Goal: Task Accomplishment & Management: Use online tool/utility

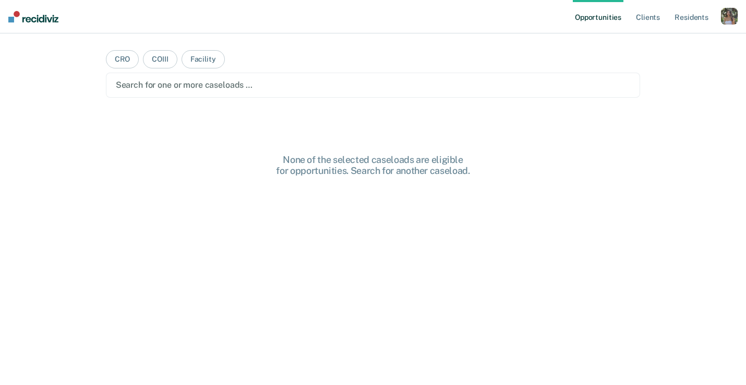
click at [729, 13] on div "button" at bounding box center [729, 16] width 17 height 17
click at [656, 43] on link "Profile" at bounding box center [687, 42] width 84 height 9
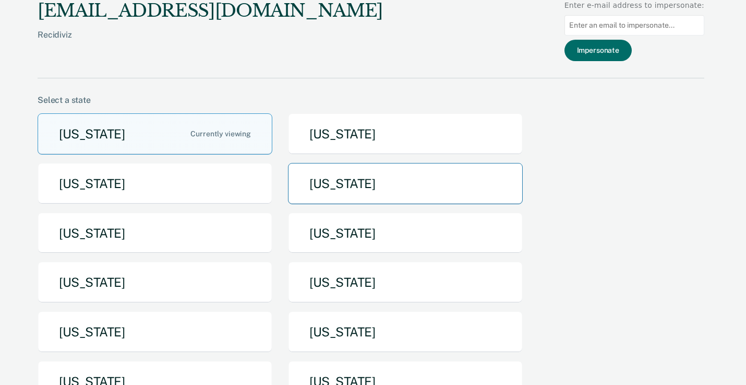
click at [355, 176] on button "[US_STATE]" at bounding box center [405, 183] width 235 height 41
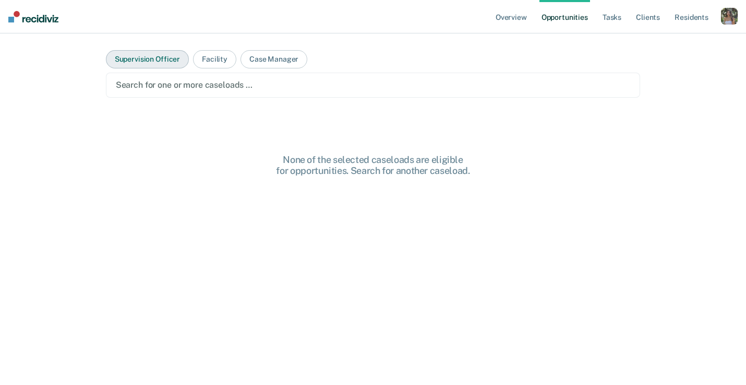
click at [174, 53] on button "Supervision Officer" at bounding box center [147, 59] width 83 height 18
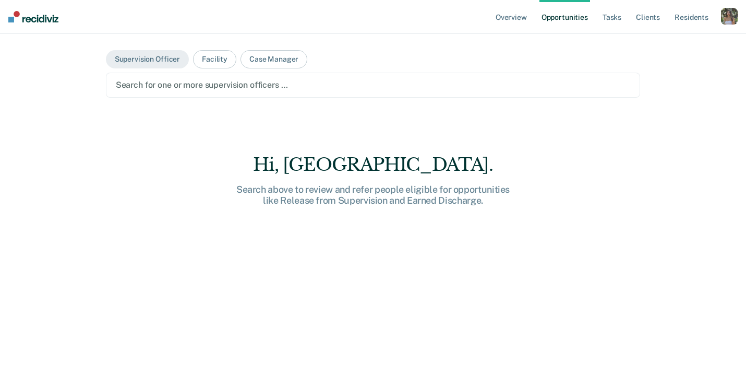
click at [217, 83] on div at bounding box center [373, 85] width 515 height 12
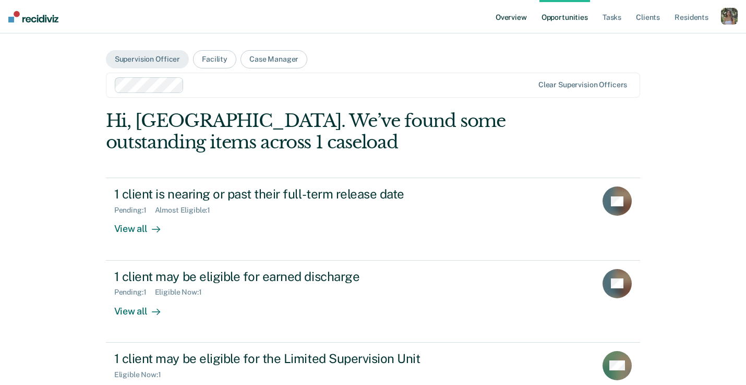
click at [514, 18] on link "Overview" at bounding box center [511, 16] width 35 height 33
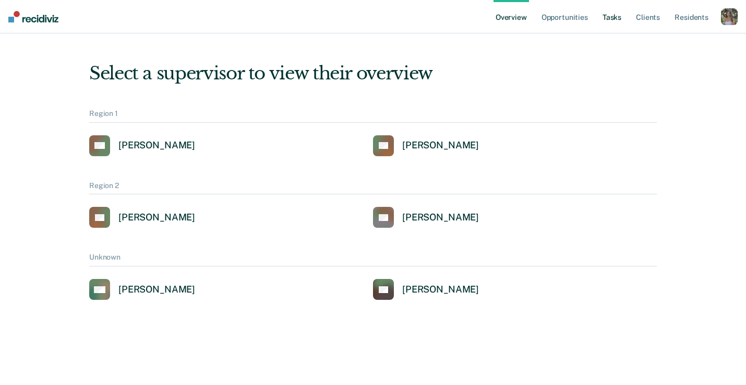
click at [616, 11] on link "Tasks" at bounding box center [612, 16] width 23 height 33
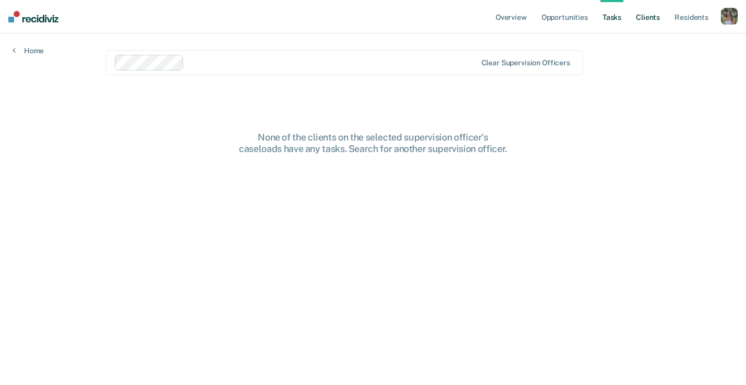
click at [642, 16] on link "Client s" at bounding box center [648, 16] width 28 height 33
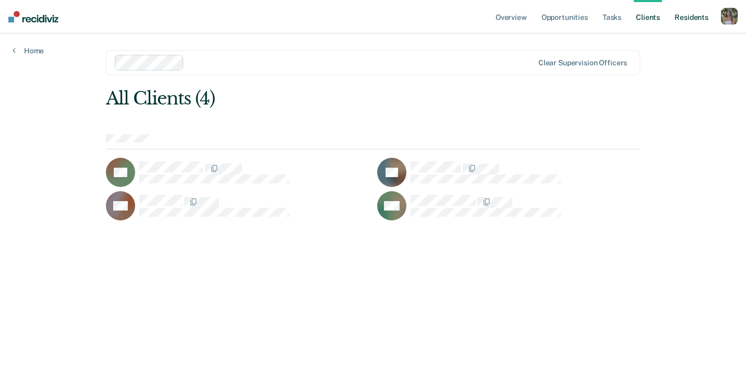
click at [689, 19] on link "Resident s" at bounding box center [692, 16] width 38 height 33
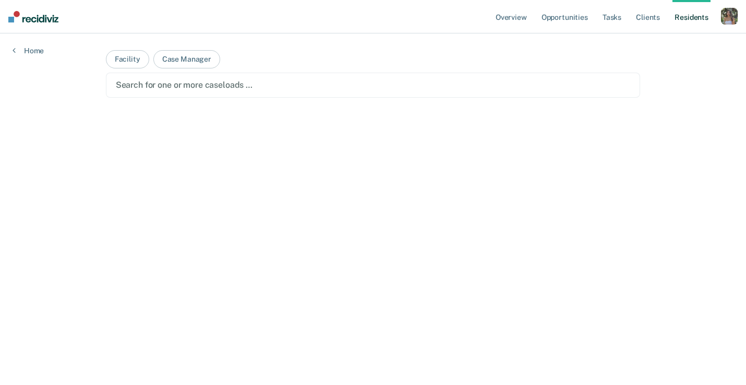
click at [725, 18] on div "button" at bounding box center [729, 16] width 17 height 17
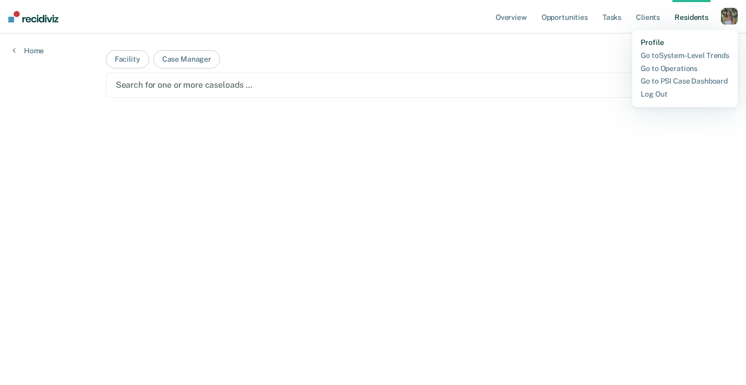
click at [653, 44] on link "Profile" at bounding box center [685, 42] width 89 height 9
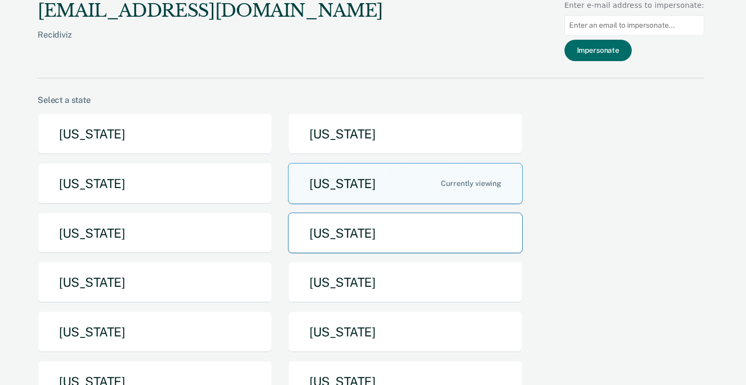
click at [382, 230] on button "[US_STATE]" at bounding box center [405, 232] width 235 height 41
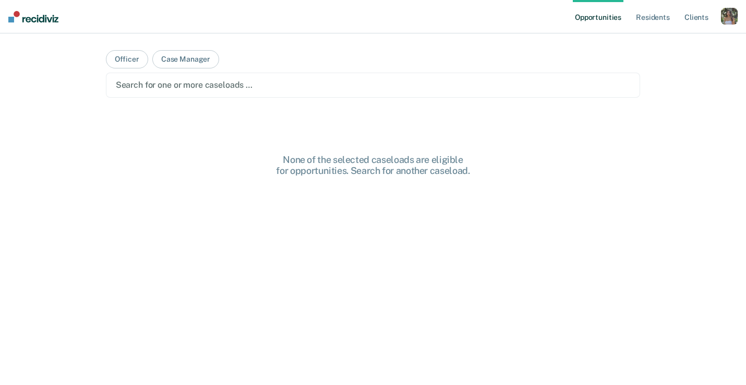
click at [730, 21] on div "button" at bounding box center [729, 16] width 17 height 17
click at [654, 44] on link "Profile" at bounding box center [687, 42] width 84 height 9
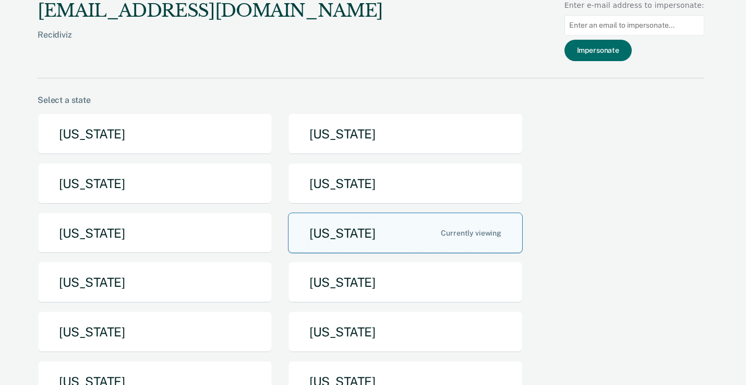
click at [347, 232] on button "[US_STATE]" at bounding box center [405, 232] width 235 height 41
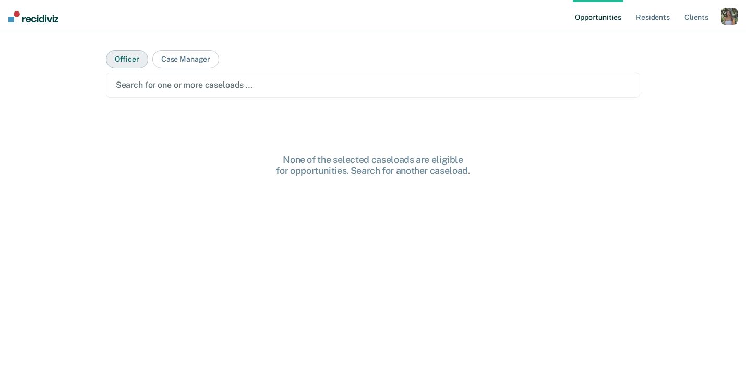
click at [117, 60] on button "Officer" at bounding box center [127, 59] width 42 height 18
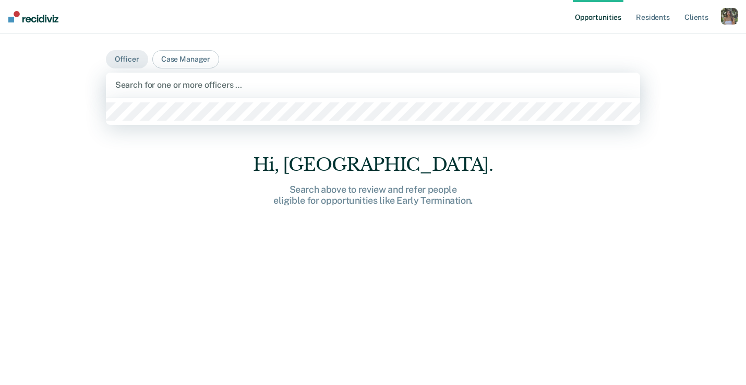
click at [163, 88] on div at bounding box center [373, 85] width 516 height 12
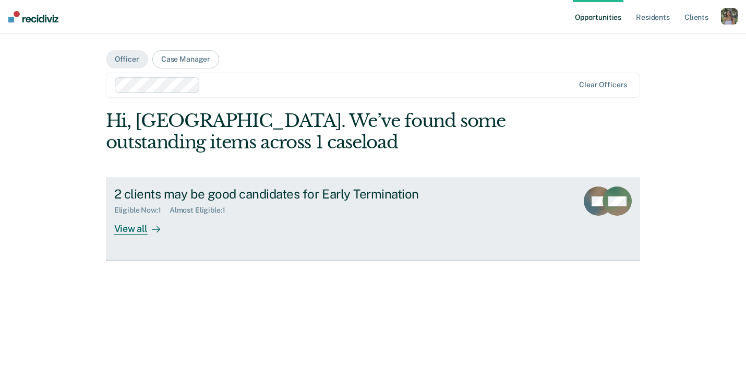
click at [256, 215] on div "2 clients may be good candidates for Early Termination Eligible Now : 1 Almost …" at bounding box center [309, 210] width 391 height 48
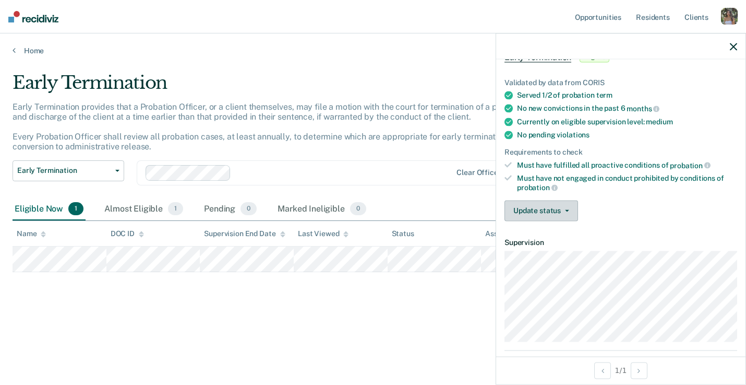
scroll to position [94, 0]
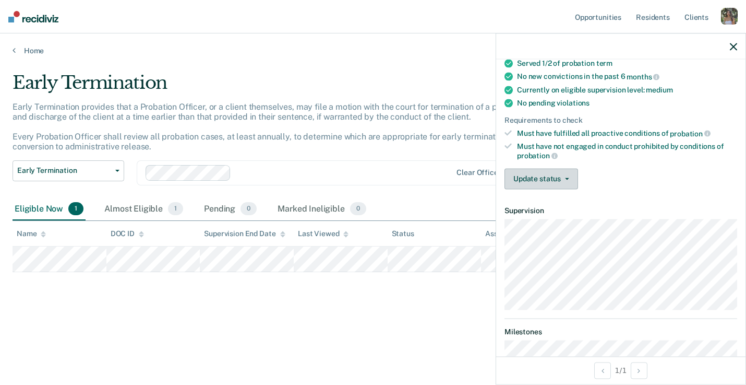
click at [557, 175] on button "Update status" at bounding box center [542, 178] width 74 height 21
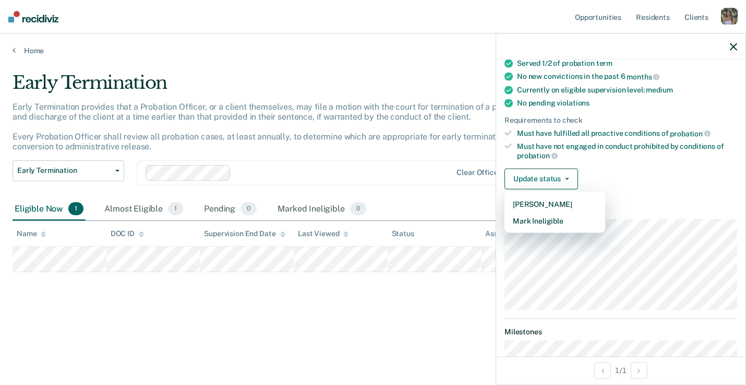
click at [214, 330] on div "Early Termination Early Termination provides that a Probation Officer, or a cli…" at bounding box center [373, 206] width 721 height 268
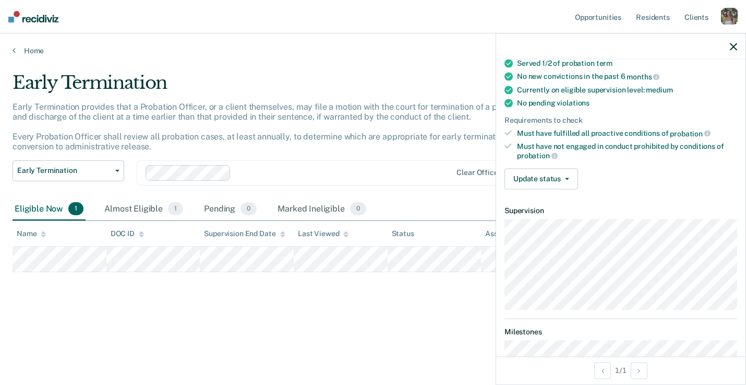
click at [738, 43] on div at bounding box center [620, 46] width 249 height 26
click at [731, 46] on icon "button" at bounding box center [733, 46] width 7 height 7
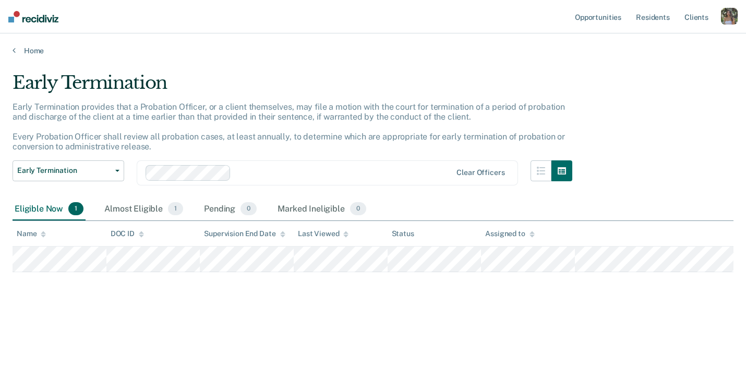
click at [727, 18] on div "button" at bounding box center [729, 16] width 17 height 17
click at [658, 39] on link "Profile" at bounding box center [687, 42] width 84 height 9
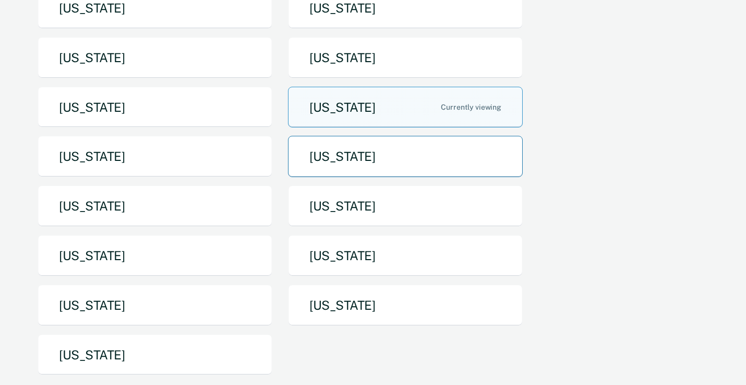
scroll to position [165, 0]
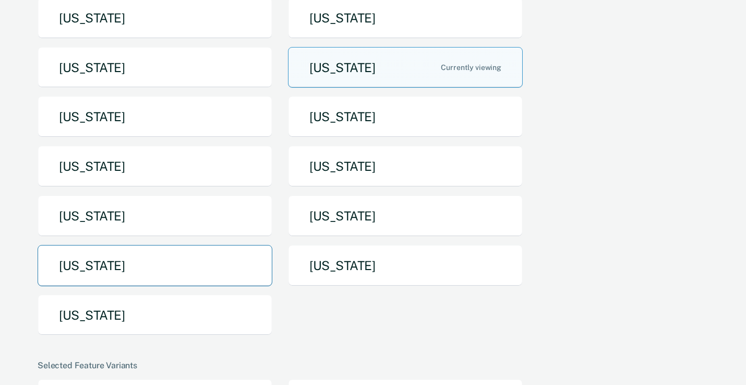
click at [207, 273] on button "[US_STATE]" at bounding box center [155, 265] width 235 height 41
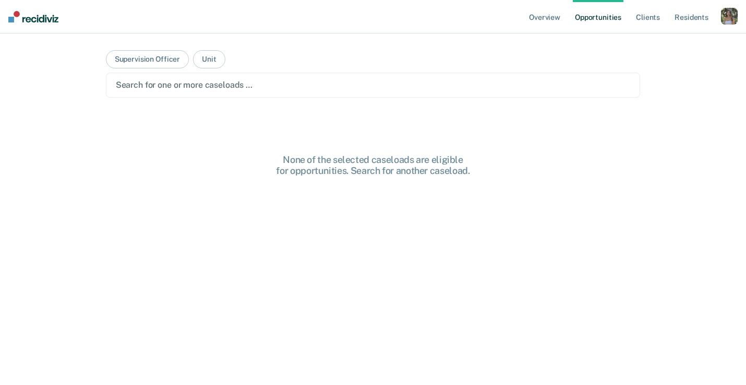
click at [168, 71] on main "Supervision Officer Unit Search for one or more caseloads … None of the selecte…" at bounding box center [373, 196] width 560 height 326
click at [171, 65] on button "Supervision Officer" at bounding box center [147, 59] width 83 height 18
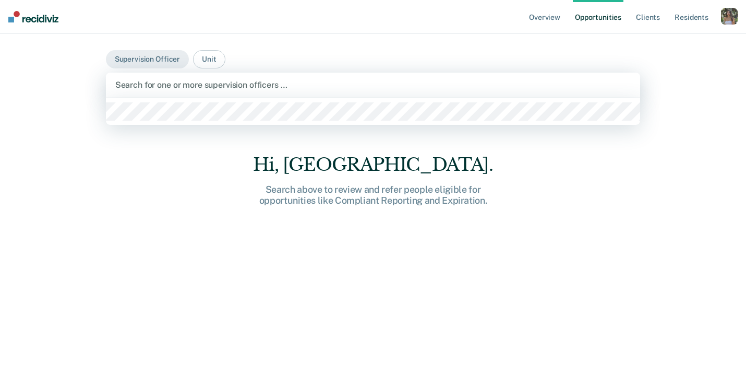
click at [184, 83] on div at bounding box center [373, 85] width 516 height 12
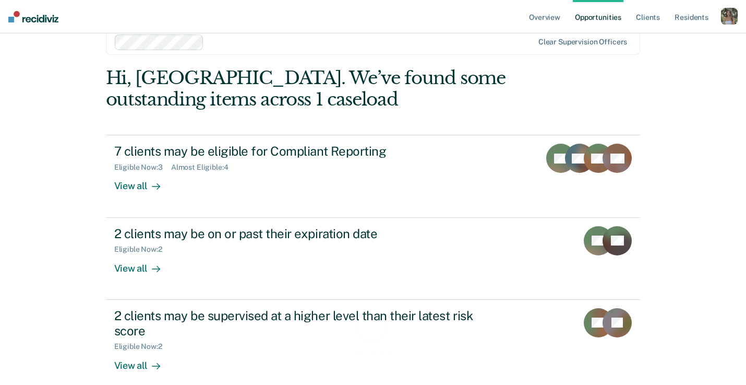
scroll to position [52, 0]
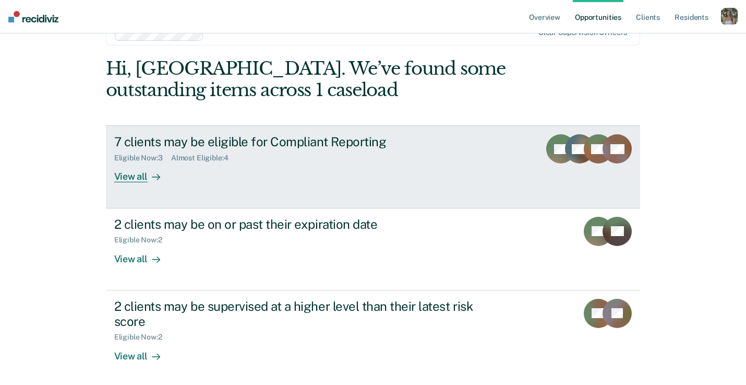
click at [269, 178] on div "7 clients may be eligible for Compliant Reporting Eligible Now : 3 Almost Eligi…" at bounding box center [309, 158] width 391 height 48
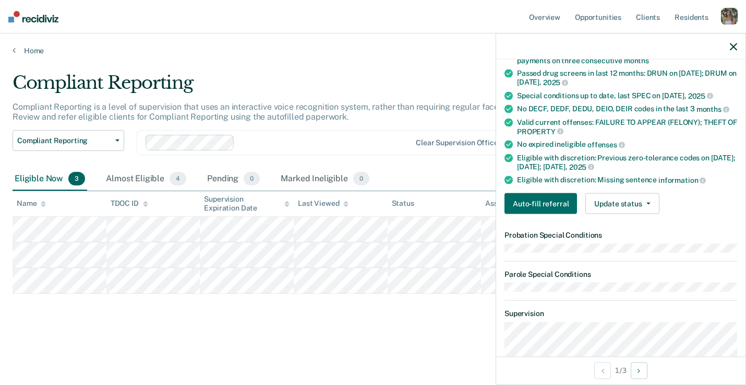
scroll to position [160, 0]
click at [548, 203] on button "Auto-fill referral" at bounding box center [541, 203] width 73 height 21
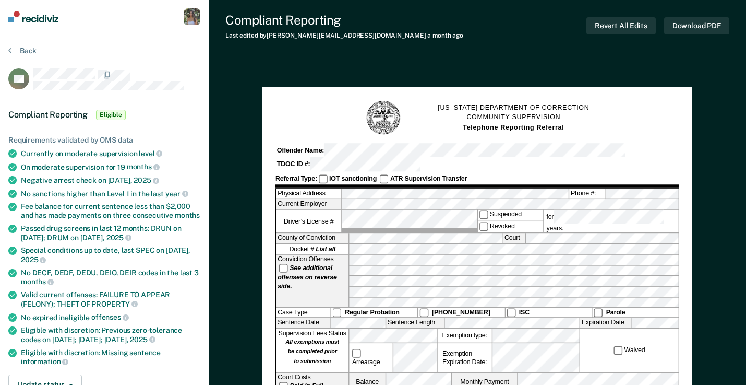
click at [25, 50] on button "Back" at bounding box center [22, 50] width 28 height 9
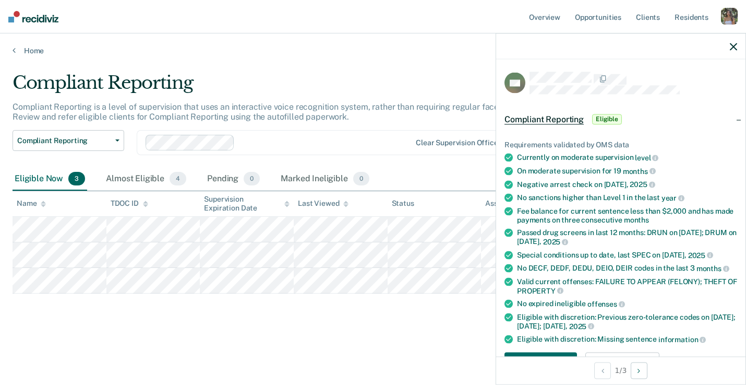
scroll to position [137, 0]
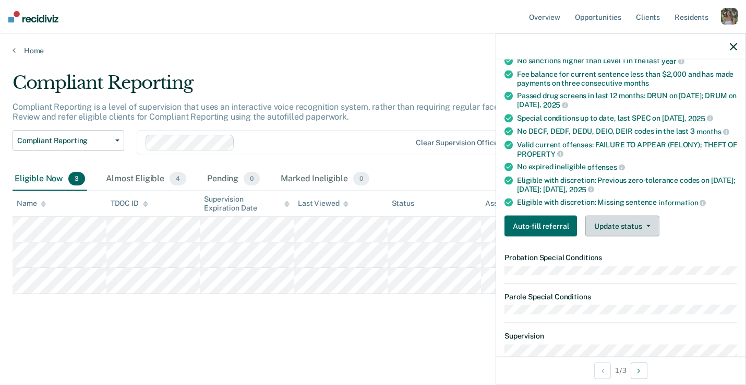
click at [619, 223] on button "Update status" at bounding box center [622, 225] width 74 height 21
click at [584, 278] on dl "Probation Special Conditions Parole Special Conditions" at bounding box center [621, 283] width 233 height 61
click at [162, 182] on div "Almost Eligible 4" at bounding box center [146, 178] width 85 height 23
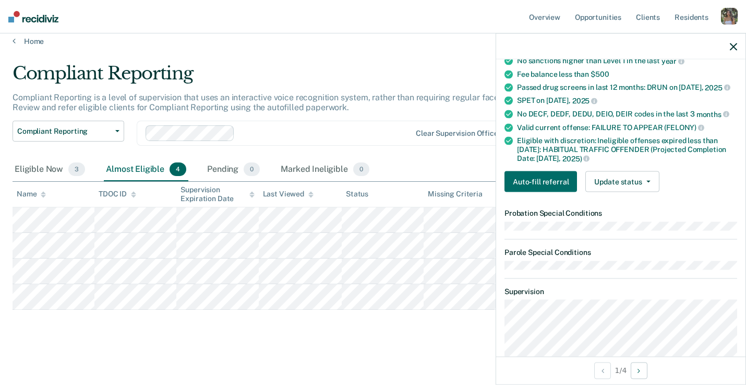
scroll to position [0, 0]
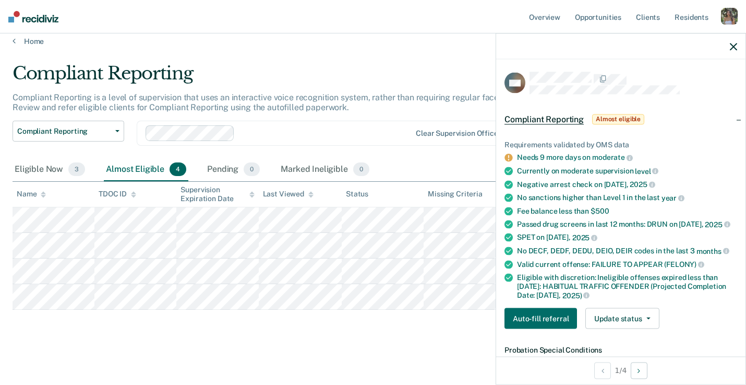
click at [731, 48] on icon "button" at bounding box center [733, 46] width 7 height 7
click at [735, 10] on div "button" at bounding box center [729, 16] width 17 height 17
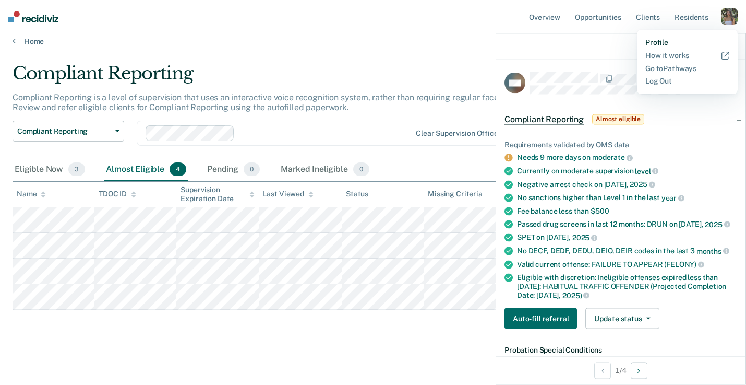
click at [655, 43] on link "Profile" at bounding box center [687, 42] width 84 height 9
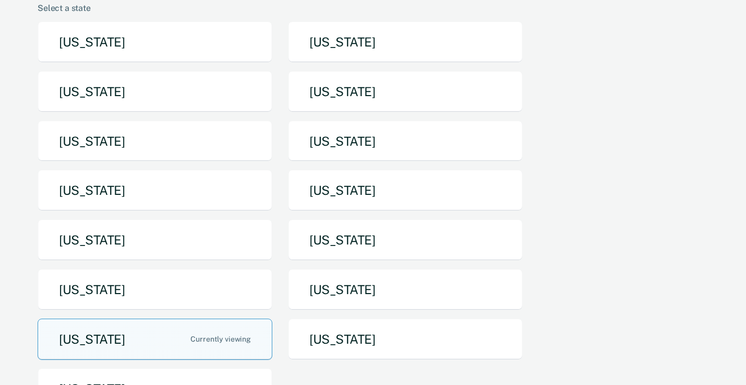
scroll to position [101, 0]
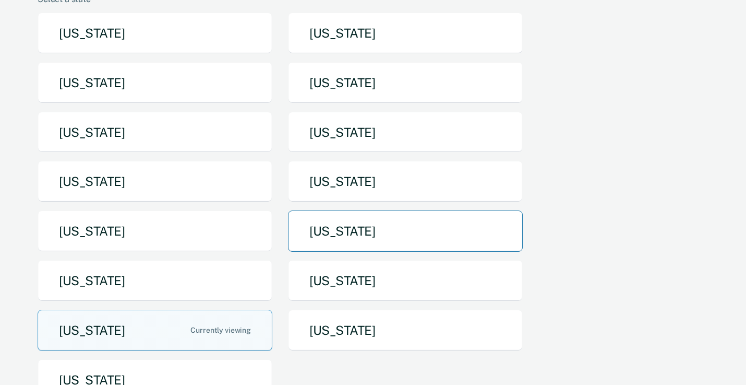
click at [422, 233] on button "[US_STATE]" at bounding box center [405, 230] width 235 height 41
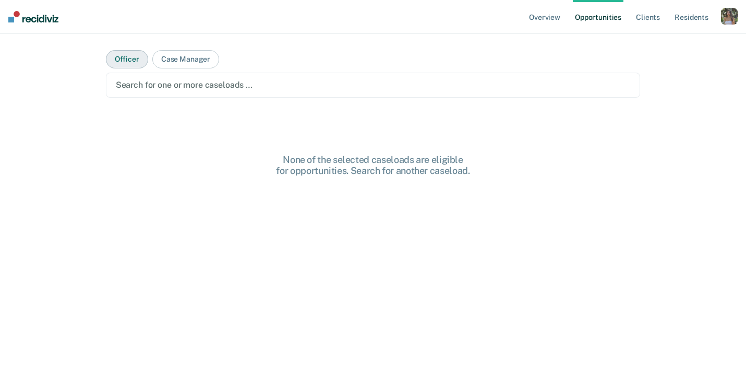
click at [127, 62] on button "Officer" at bounding box center [127, 59] width 42 height 18
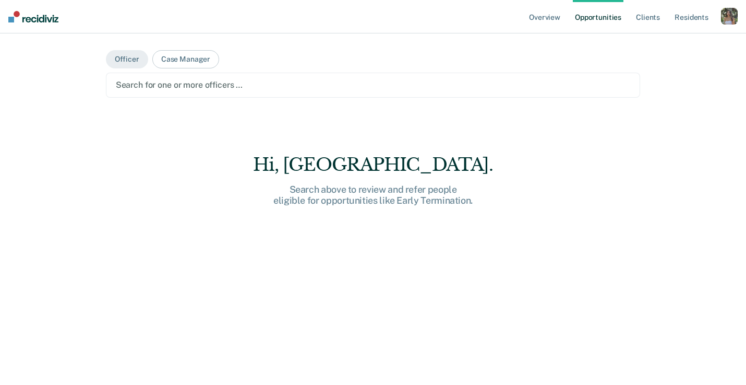
click at [174, 91] on div at bounding box center [373, 85] width 515 height 12
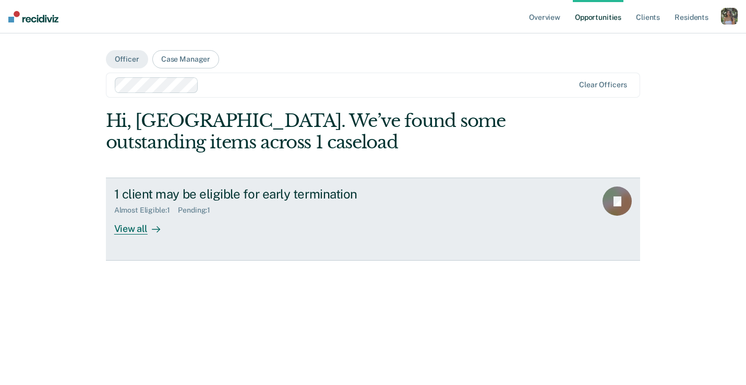
click at [383, 228] on div "1 client may be eligible for early termination Almost Eligible : 1 Pending : 1 …" at bounding box center [309, 210] width 391 height 48
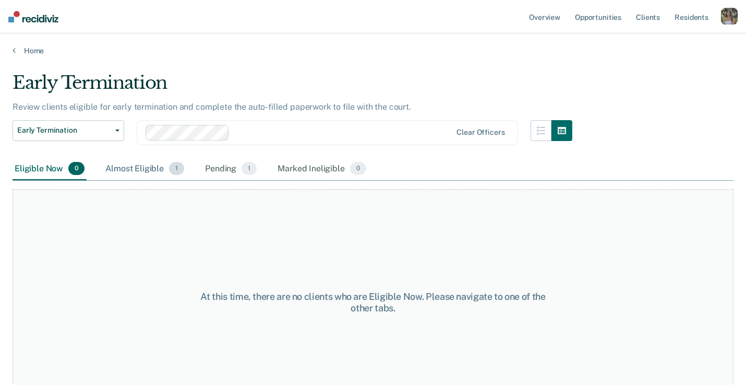
click at [145, 170] on div "Almost Eligible 1" at bounding box center [144, 169] width 83 height 23
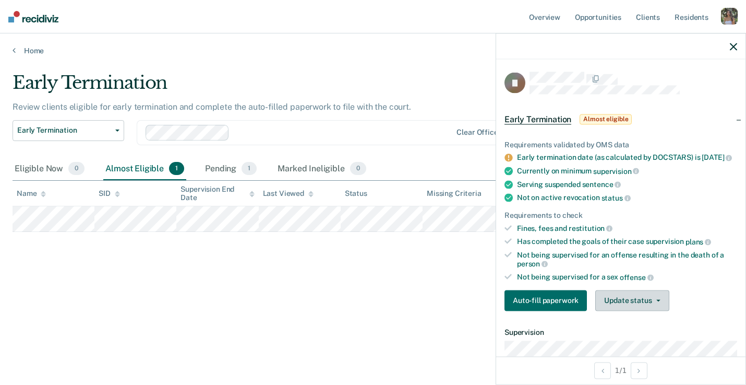
click at [615, 307] on button "Update status" at bounding box center [632, 300] width 74 height 21
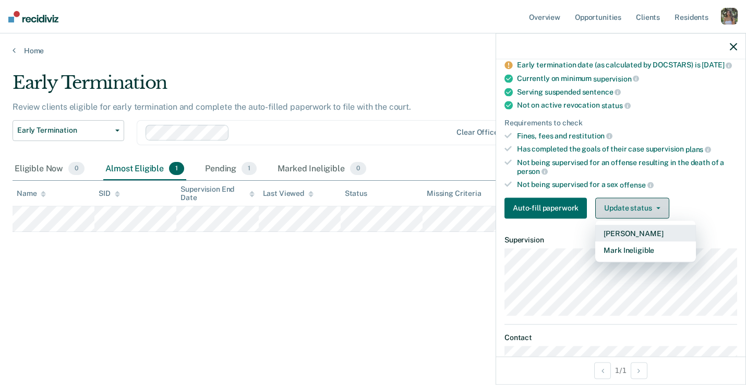
scroll to position [93, 0]
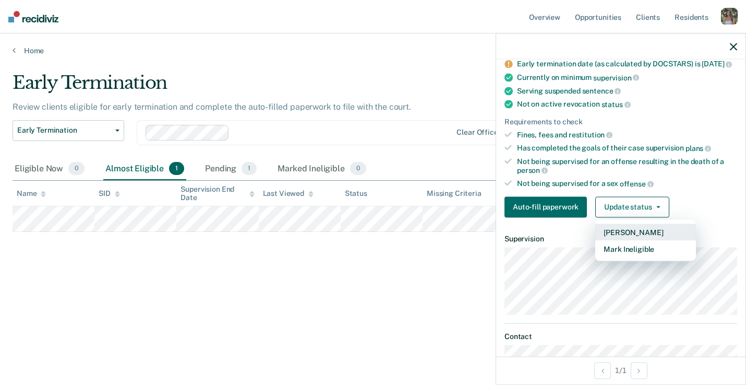
click at [613, 238] on button "[PERSON_NAME]" at bounding box center [645, 231] width 101 height 17
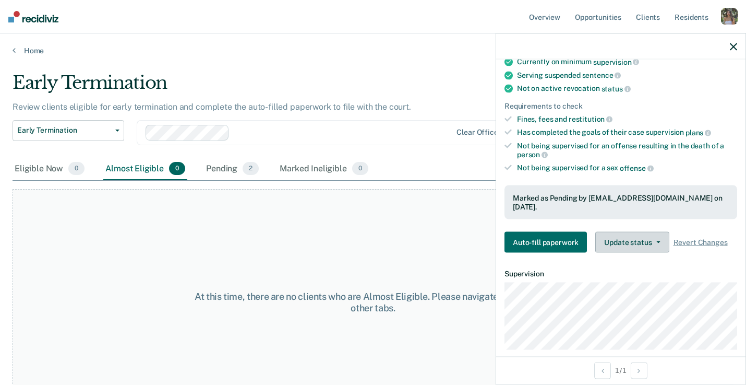
scroll to position [134, 0]
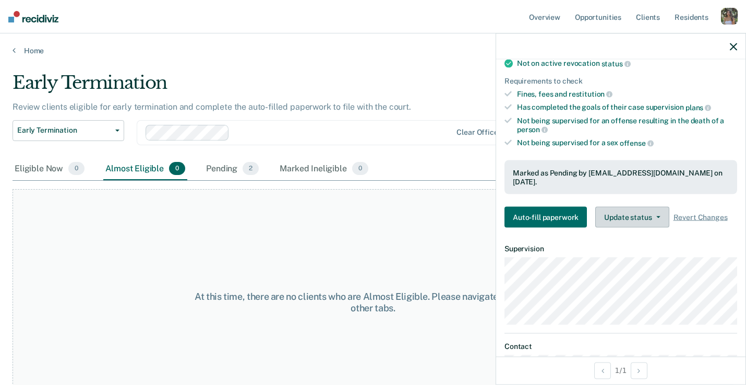
click at [636, 215] on button "Update status" at bounding box center [632, 217] width 74 height 21
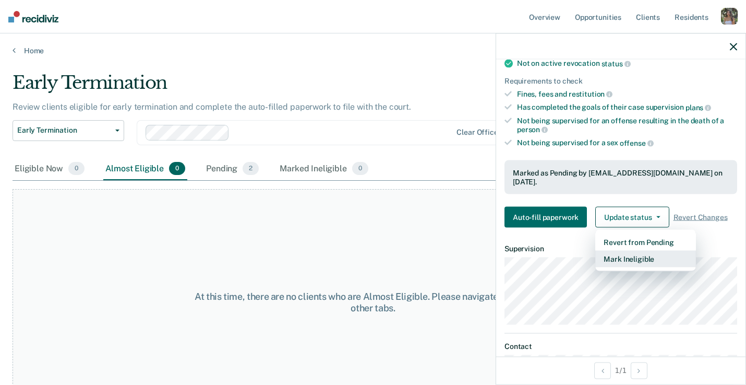
click at [645, 257] on button "Mark Ineligible" at bounding box center [645, 258] width 101 height 17
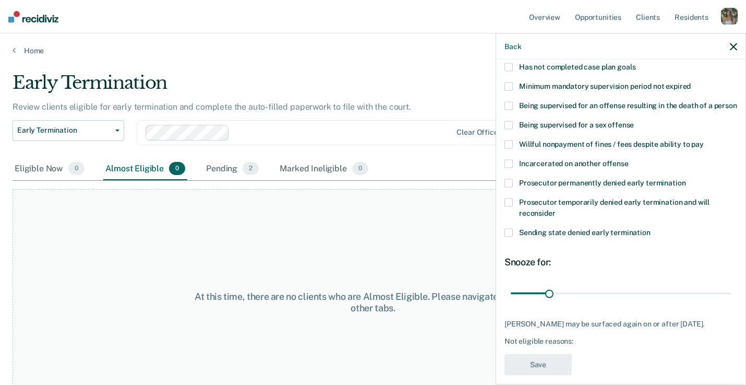
scroll to position [111, 0]
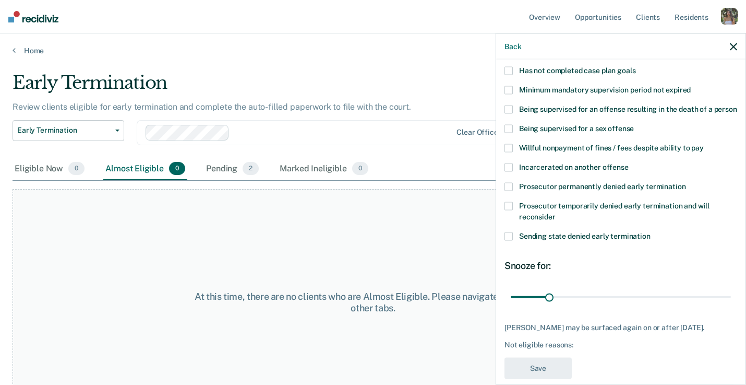
click at [508, 237] on span at bounding box center [509, 236] width 8 height 8
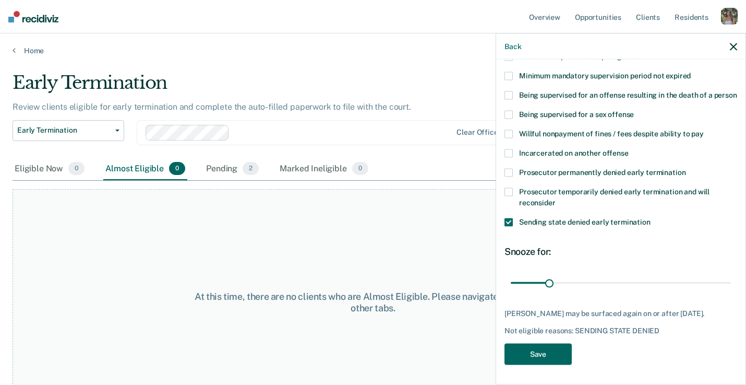
click at [544, 352] on button "Save" at bounding box center [538, 353] width 67 height 21
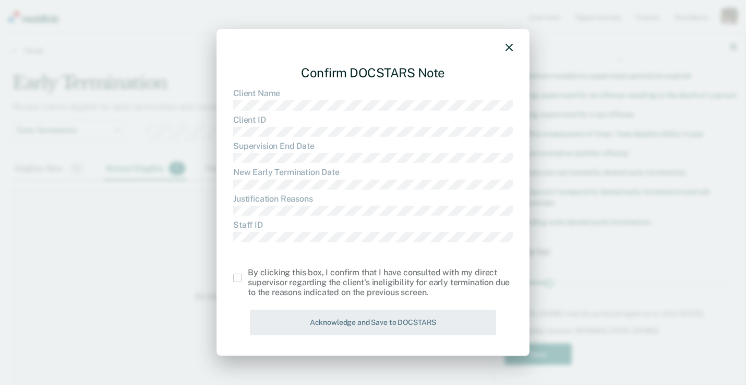
click at [500, 46] on div at bounding box center [373, 48] width 280 height 15
click at [510, 48] on icon "button" at bounding box center [509, 47] width 7 height 7
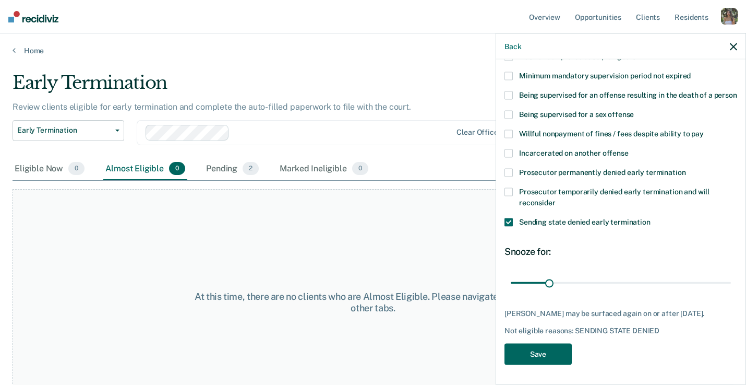
scroll to position [0, 0]
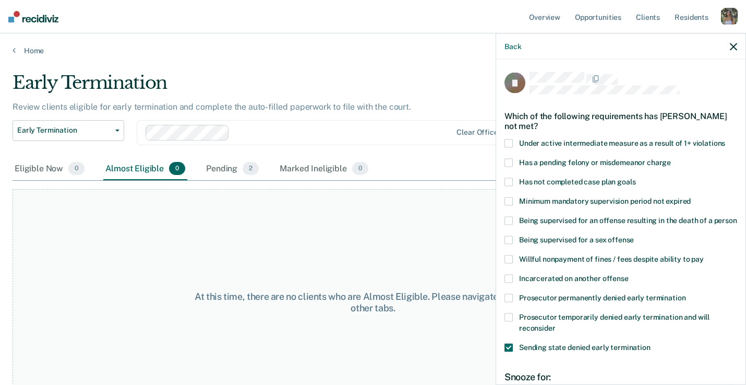
click at [731, 49] on icon "button" at bounding box center [733, 46] width 7 height 7
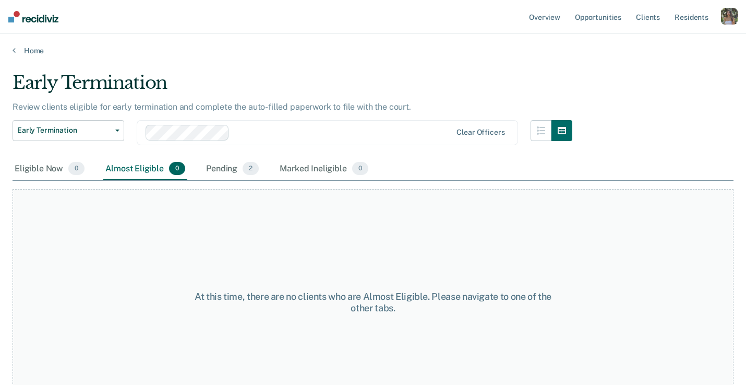
scroll to position [27, 0]
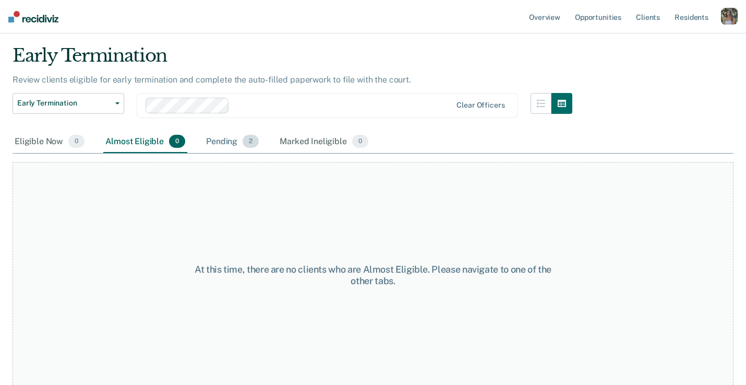
click at [234, 142] on div "Pending 2" at bounding box center [232, 141] width 57 height 23
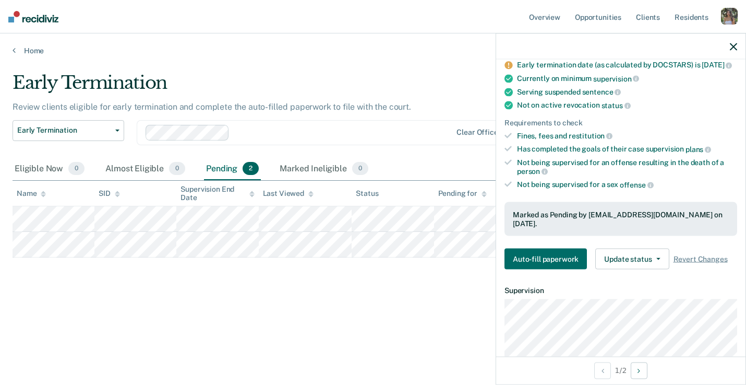
scroll to position [95, 0]
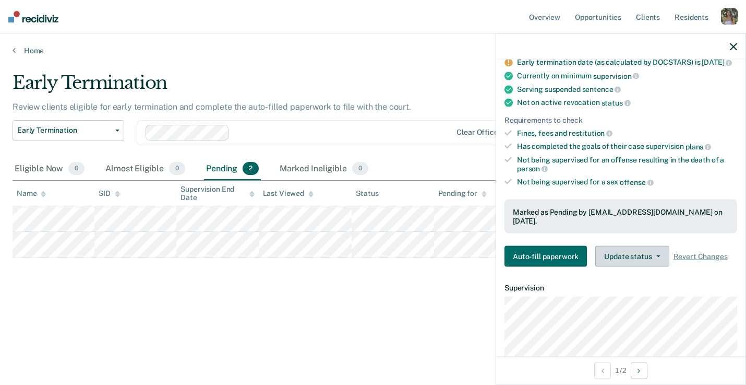
click at [627, 259] on button "Update status" at bounding box center [632, 256] width 74 height 21
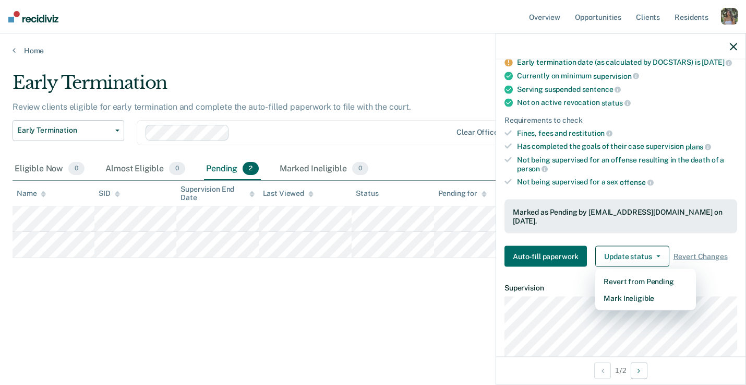
click at [608, 180] on ul "Requirements validated by OMS data Early termination date (as calculated by DOC…" at bounding box center [621, 115] width 233 height 141
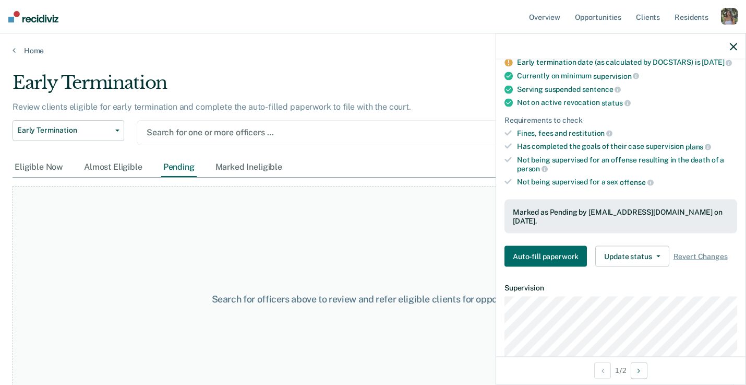
click at [220, 133] on div at bounding box center [328, 132] width 362 height 12
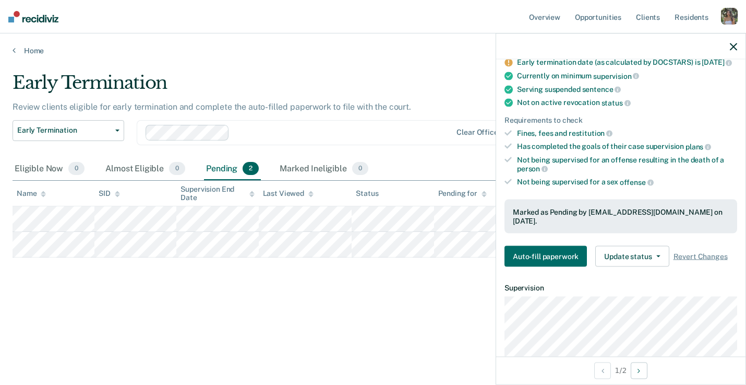
click at [734, 46] on icon "button" at bounding box center [733, 46] width 7 height 7
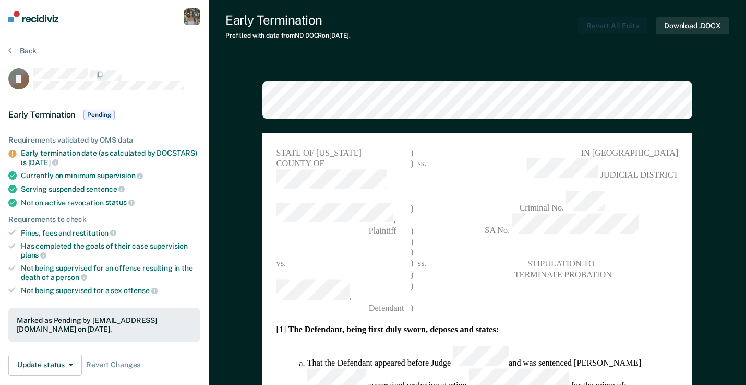
type textarea "x"
click at [22, 48] on button "Back" at bounding box center [22, 50] width 28 height 9
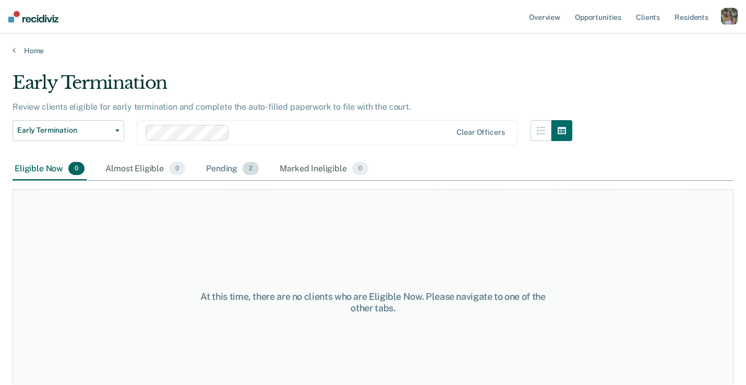
click at [219, 177] on div "Pending 2" at bounding box center [232, 169] width 57 height 23
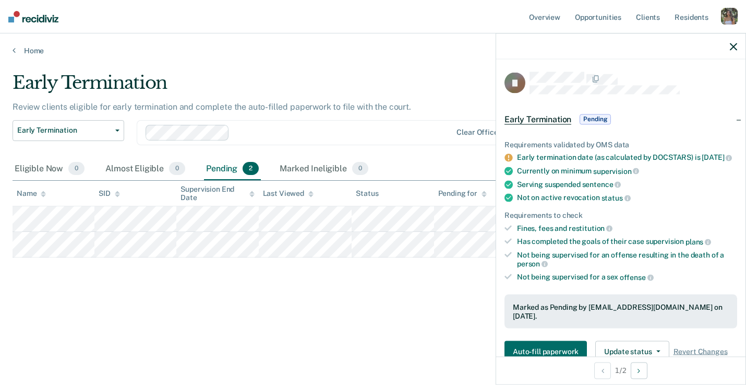
scroll to position [70, 0]
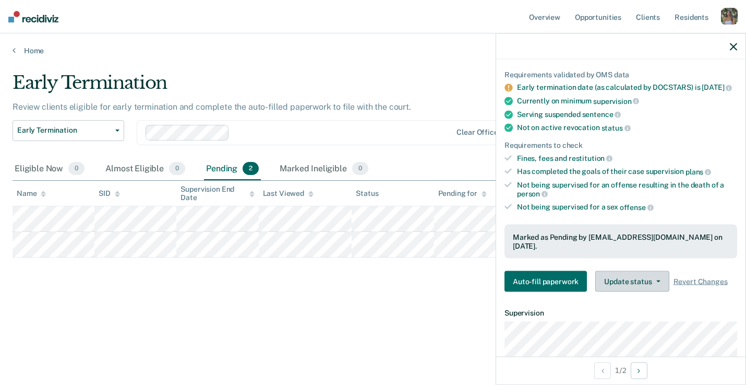
click at [626, 272] on button "Update status" at bounding box center [632, 281] width 74 height 21
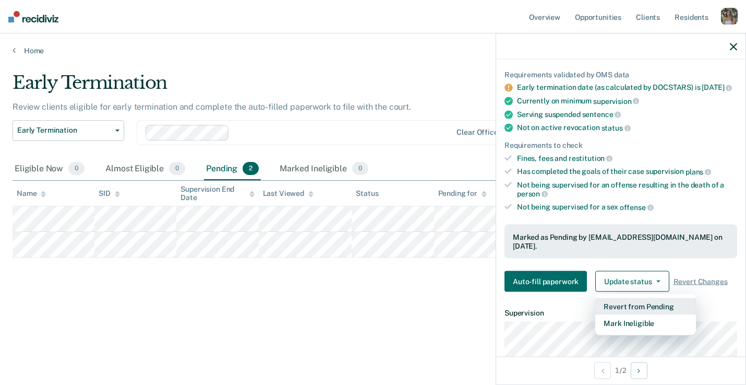
click at [662, 299] on button "Revert from Pending" at bounding box center [645, 306] width 101 height 17
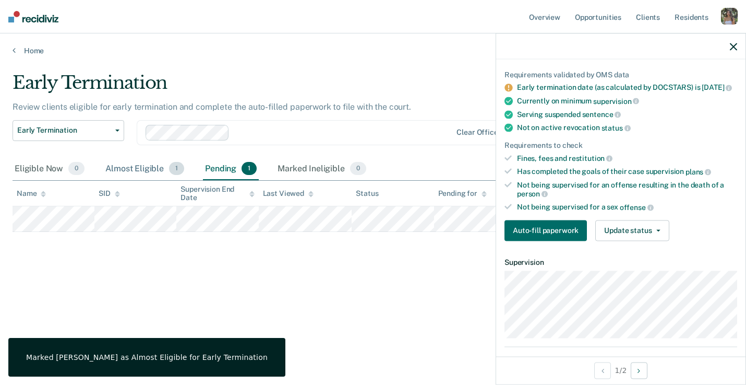
click at [140, 166] on div "Almost Eligible 1" at bounding box center [144, 169] width 83 height 23
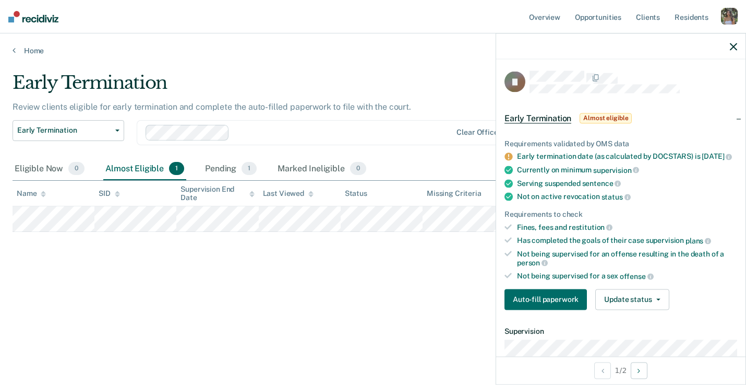
scroll to position [77, 0]
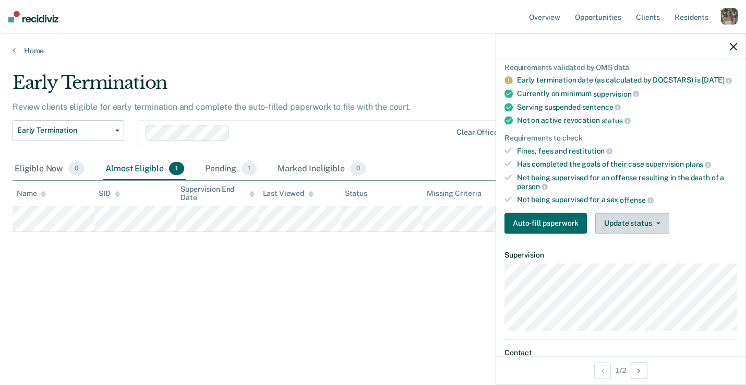
click at [614, 225] on button "Update status" at bounding box center [632, 222] width 74 height 21
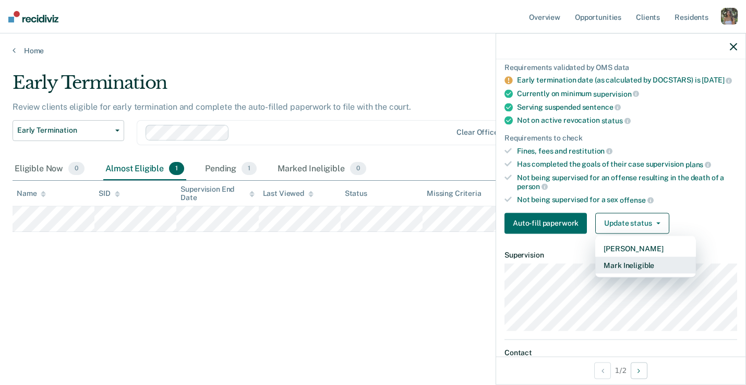
click at [665, 270] on button "Mark Ineligible" at bounding box center [645, 264] width 101 height 17
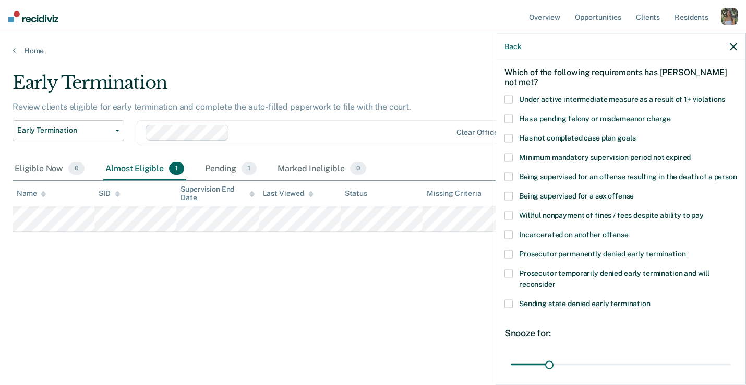
scroll to position [58, 0]
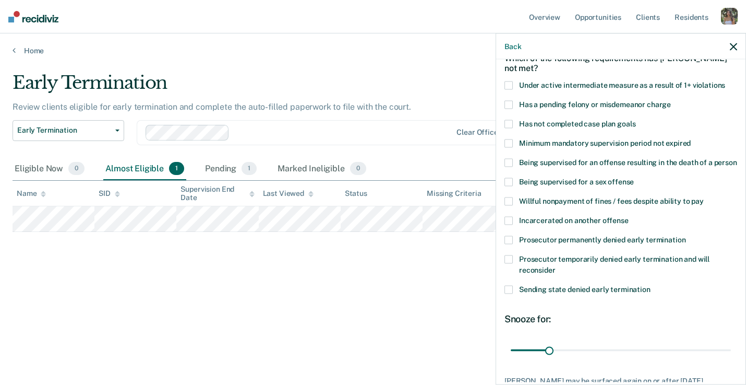
click at [506, 103] on span at bounding box center [509, 105] width 8 height 8
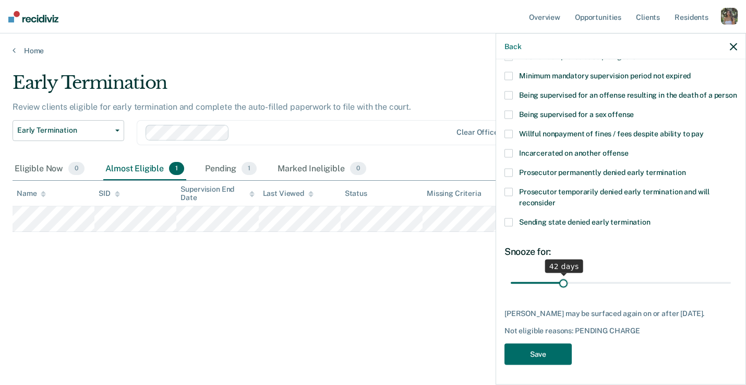
drag, startPoint x: 550, startPoint y: 283, endPoint x: 562, endPoint y: 288, distance: 13.4
type input "42"
click at [562, 288] on input "range" at bounding box center [621, 282] width 220 height 18
click at [549, 348] on button "Save" at bounding box center [538, 353] width 67 height 21
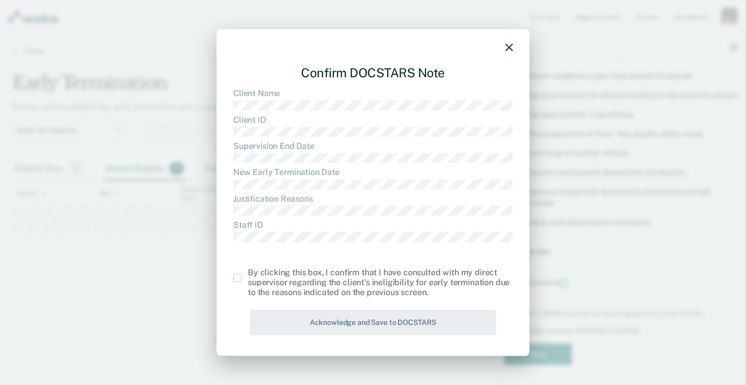
click at [238, 278] on span at bounding box center [237, 277] width 8 height 8
click at [248, 273] on input "checkbox" at bounding box center [248, 273] width 0 height 0
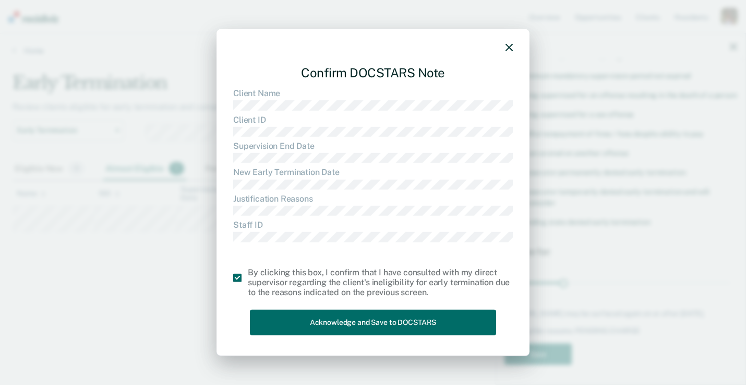
click at [509, 45] on icon "button" at bounding box center [509, 47] width 7 height 7
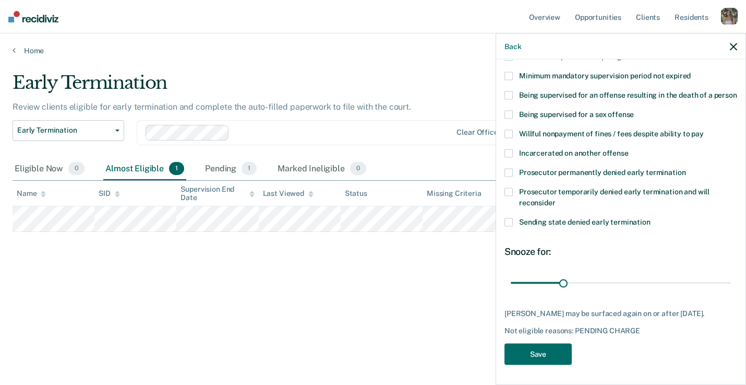
click at [729, 17] on div "button" at bounding box center [729, 16] width 17 height 17
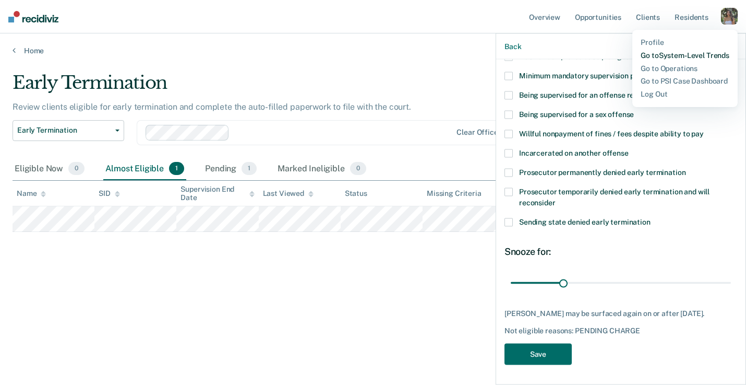
click at [700, 53] on link "Go to System-Level Trends" at bounding box center [685, 55] width 89 height 9
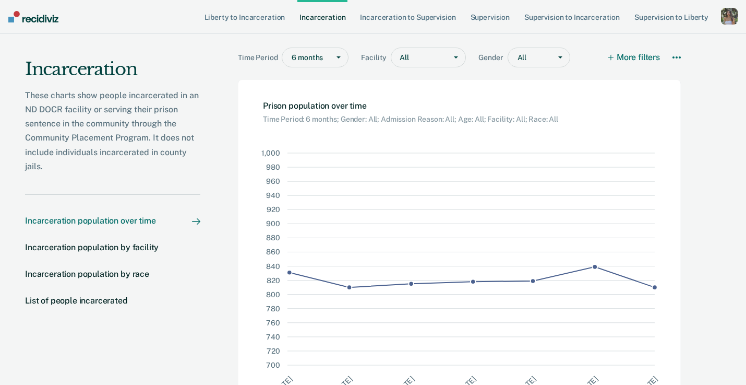
scroll to position [11, 0]
click at [329, 61] on div at bounding box center [338, 56] width 19 height 19
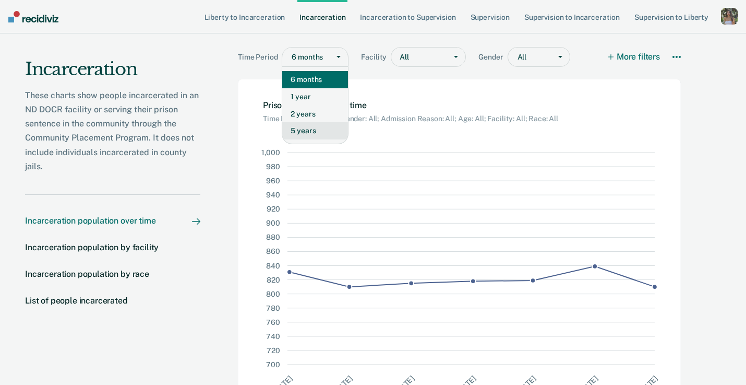
click at [326, 124] on div "5 years" at bounding box center [315, 130] width 66 height 17
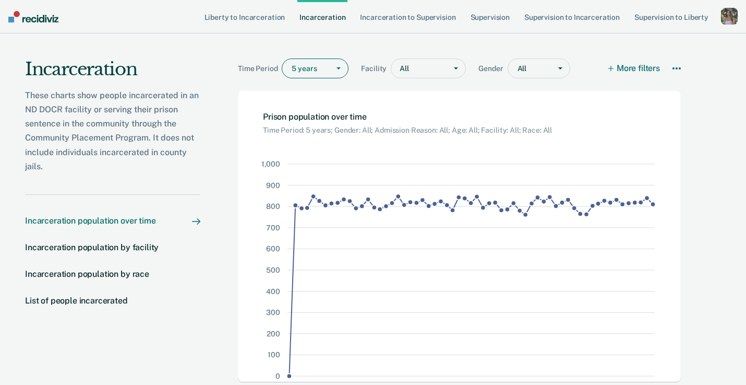
click at [538, 68] on div at bounding box center [532, 68] width 28 height 11
click at [177, 82] on div "Incarceration" at bounding box center [112, 73] width 175 height 30
click at [42, 21] on img at bounding box center [33, 16] width 50 height 11
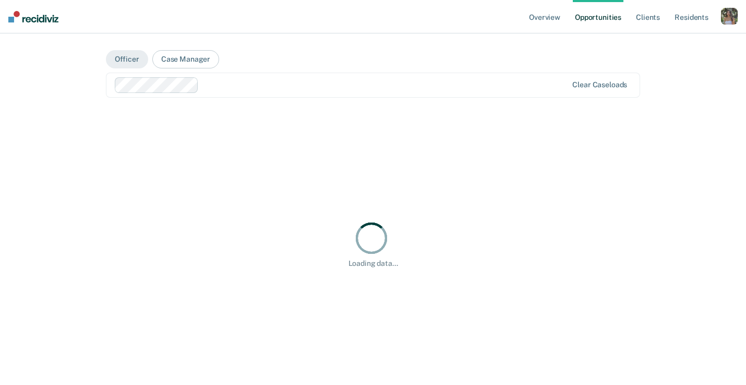
click at [724, 18] on div "button" at bounding box center [729, 16] width 17 height 17
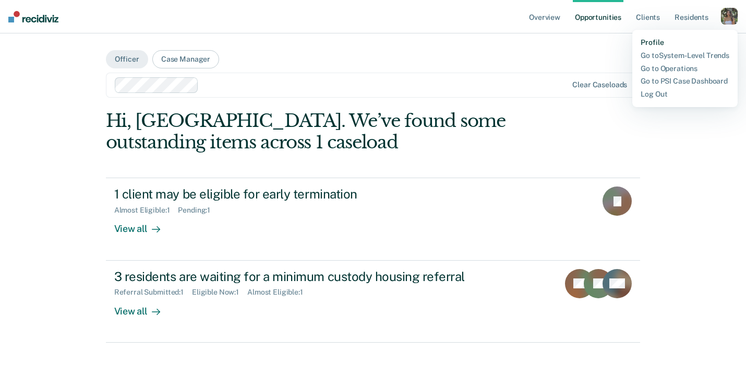
click at [651, 44] on link "Profile" at bounding box center [685, 42] width 89 height 9
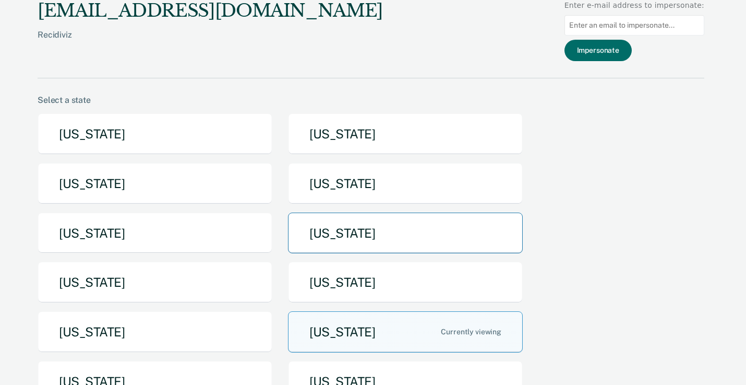
scroll to position [157, 0]
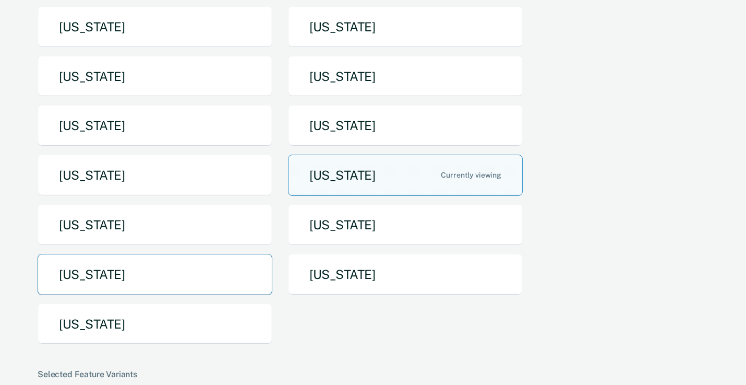
click at [217, 281] on button "[US_STATE]" at bounding box center [155, 274] width 235 height 41
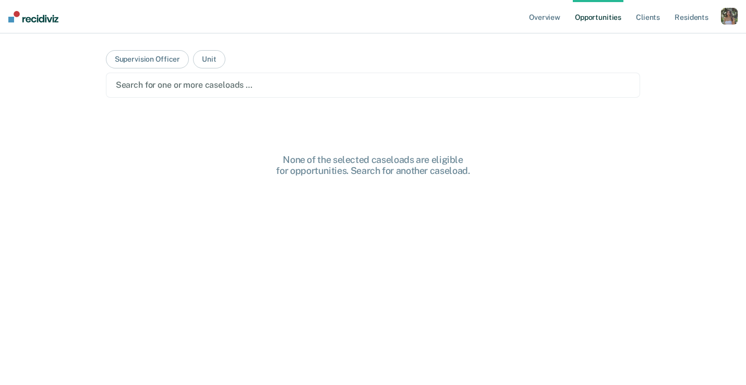
click at [597, 21] on link "Opportunities" at bounding box center [598, 16] width 51 height 33
click at [166, 59] on button "Supervision Officer" at bounding box center [147, 59] width 83 height 18
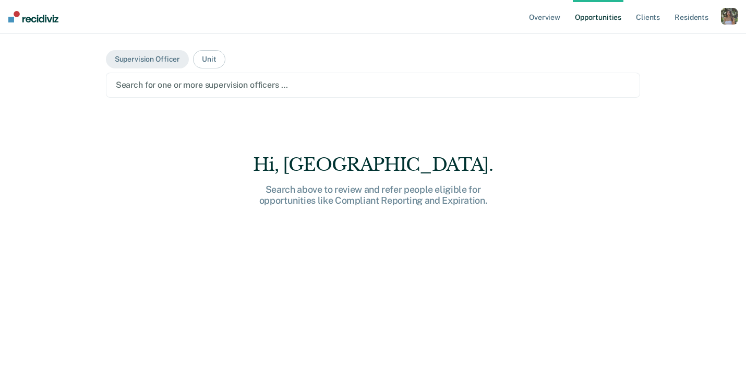
click at [177, 92] on div "Search for one or more supervision officers …" at bounding box center [373, 85] width 535 height 25
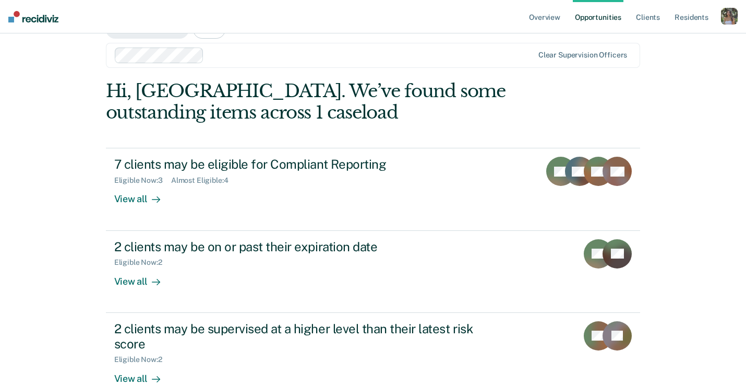
scroll to position [32, 0]
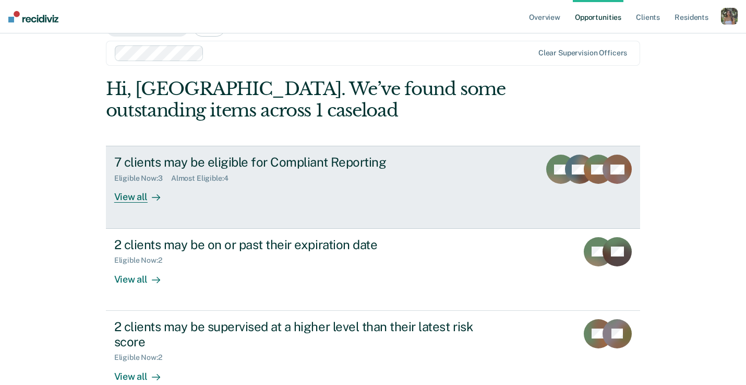
click at [176, 206] on link "7 clients may be eligible for Compliant Reporting Eligible Now : 3 Almost Eligi…" at bounding box center [373, 187] width 535 height 82
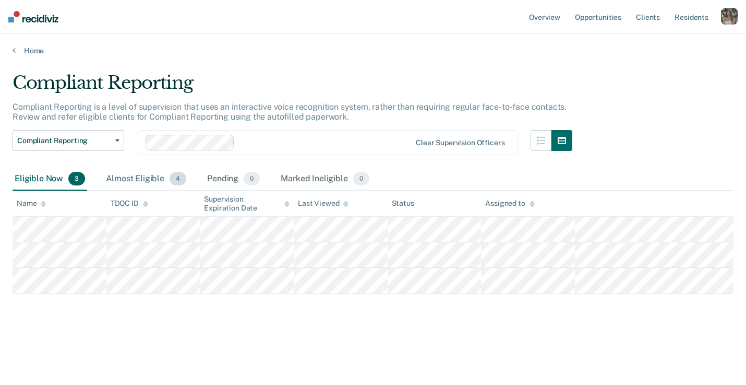
click at [149, 176] on div "Almost Eligible 4" at bounding box center [146, 178] width 85 height 23
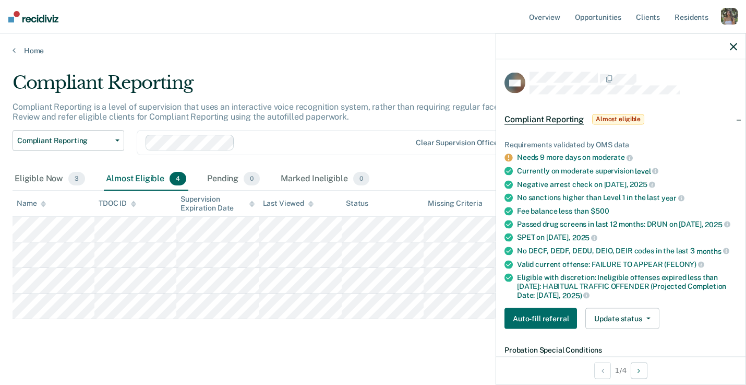
scroll to position [76, 0]
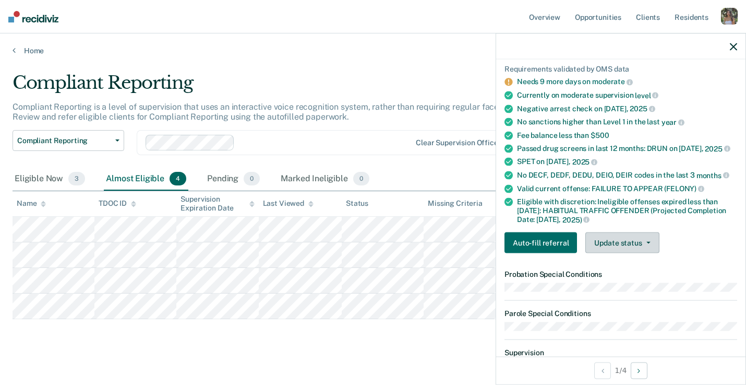
click at [604, 237] on button "Update status" at bounding box center [622, 242] width 74 height 21
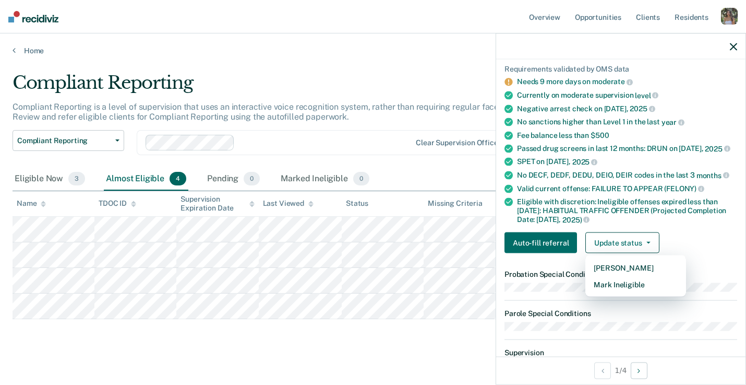
click at [706, 222] on div "Requirements validated by OMS data Needs 9 more days on moderate Currently on m…" at bounding box center [620, 154] width 249 height 214
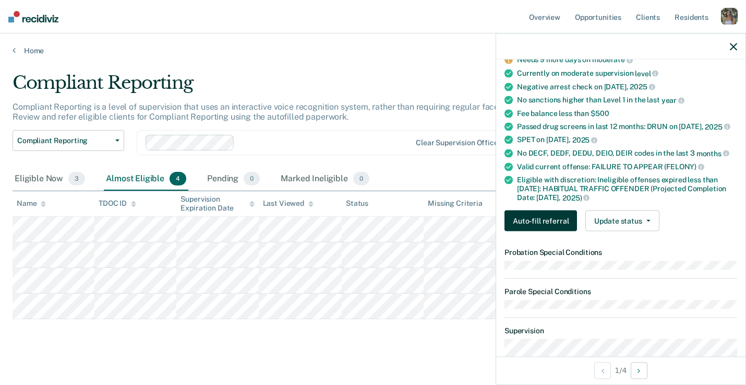
scroll to position [0, 0]
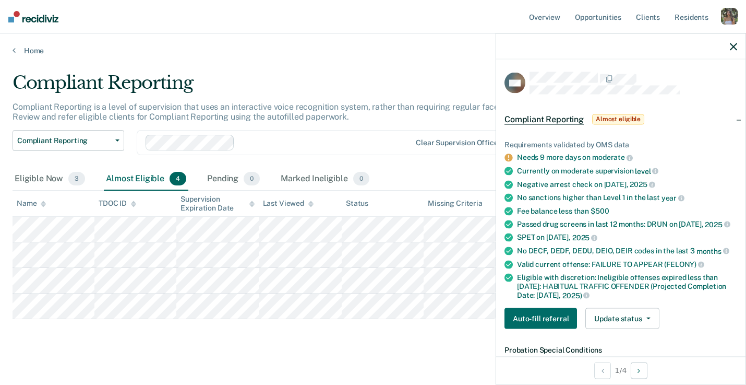
click at [733, 18] on div "button" at bounding box center [729, 16] width 17 height 17
click at [656, 42] on link "Profile" at bounding box center [687, 42] width 84 height 9
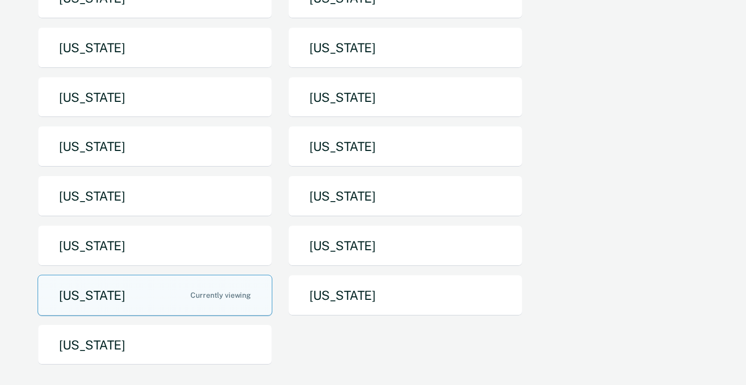
scroll to position [138, 0]
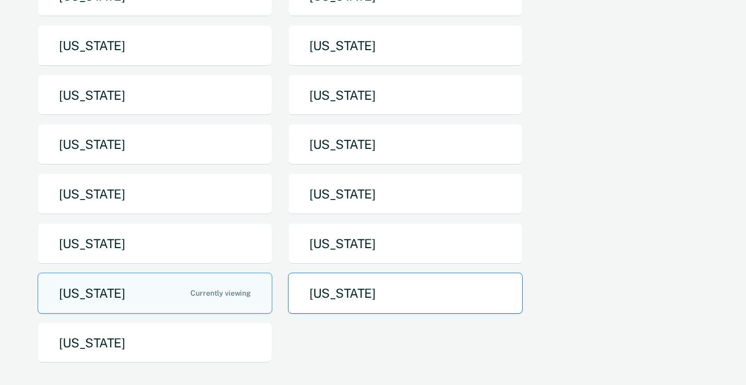
click at [404, 282] on button "[US_STATE]" at bounding box center [405, 292] width 235 height 41
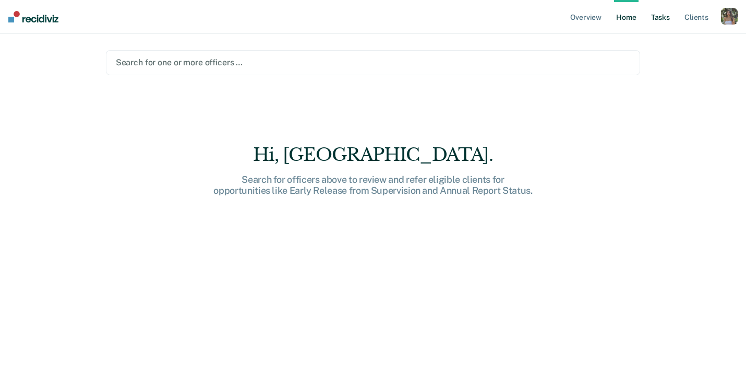
click at [668, 16] on link "Tasks" at bounding box center [660, 16] width 23 height 33
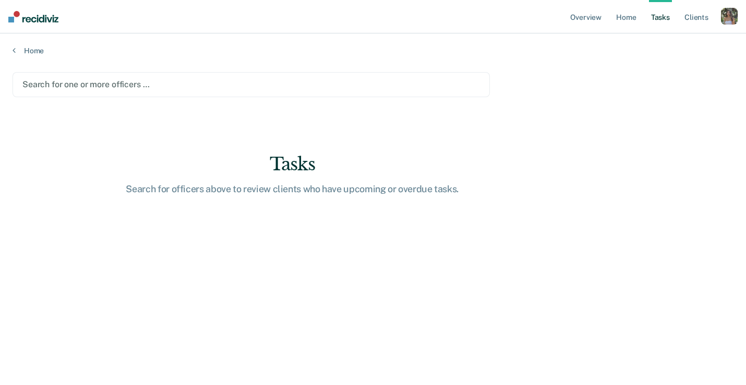
click at [109, 88] on div at bounding box center [251, 84] width 458 height 12
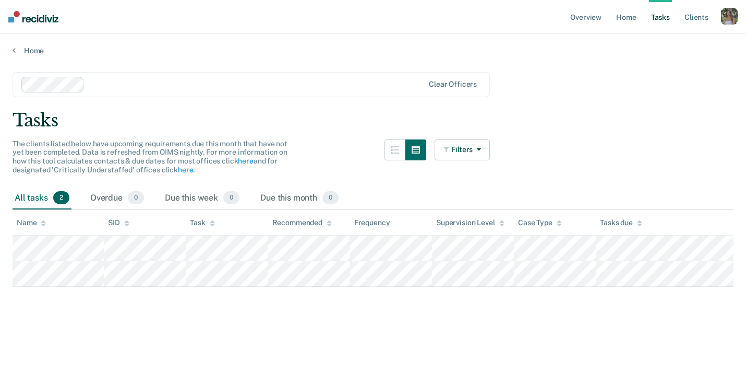
click at [328, 221] on icon at bounding box center [329, 221] width 5 height 3
click at [178, 203] on div "Due this week 0" at bounding box center [202, 198] width 79 height 23
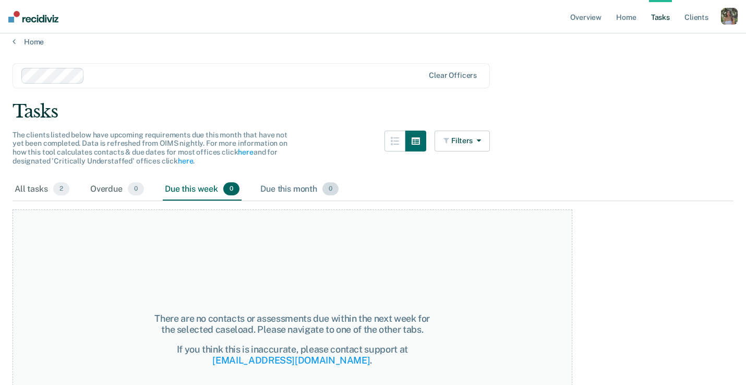
scroll to position [6, 0]
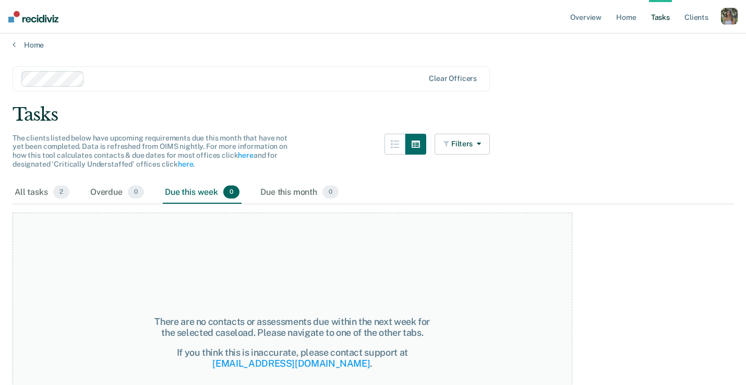
click at [731, 19] on div "button" at bounding box center [729, 16] width 17 height 17
click at [650, 42] on link "Profile" at bounding box center [687, 42] width 84 height 9
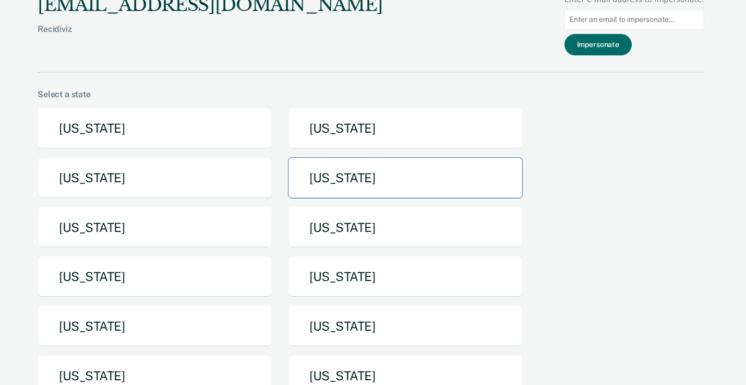
click at [320, 181] on button "[US_STATE]" at bounding box center [405, 177] width 235 height 41
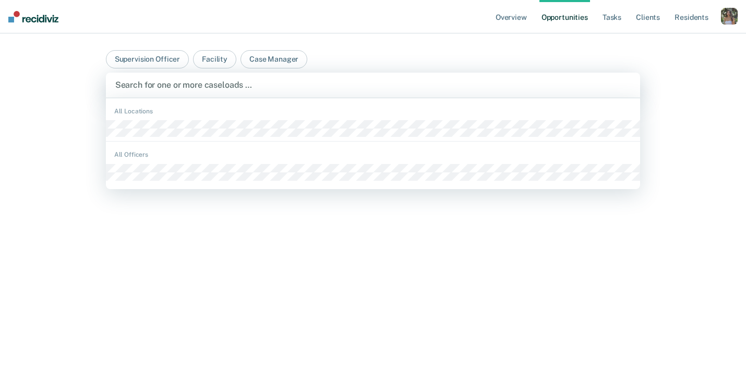
click at [218, 94] on div "Search for one or more caseloads …" at bounding box center [373, 85] width 535 height 25
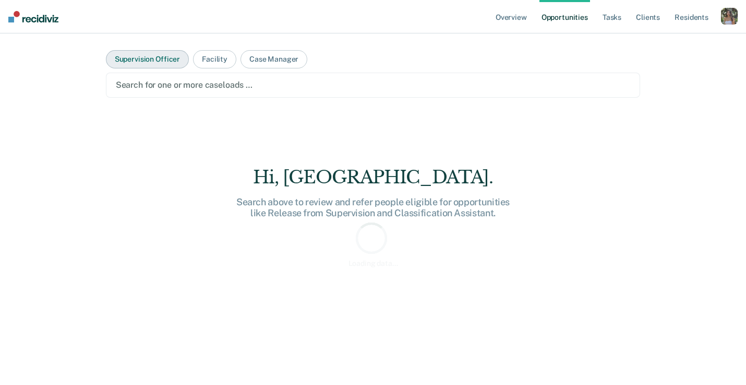
click at [164, 63] on button "Supervision Officer" at bounding box center [147, 59] width 83 height 18
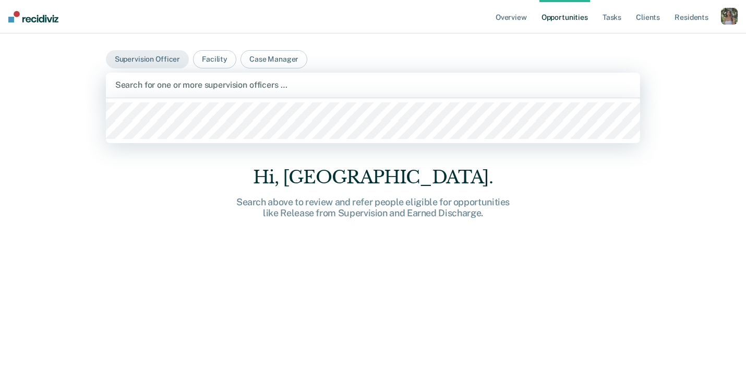
click at [170, 86] on div at bounding box center [373, 85] width 516 height 12
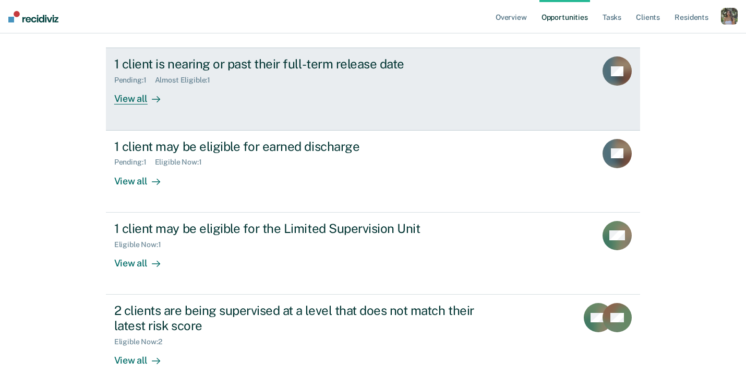
scroll to position [133, 0]
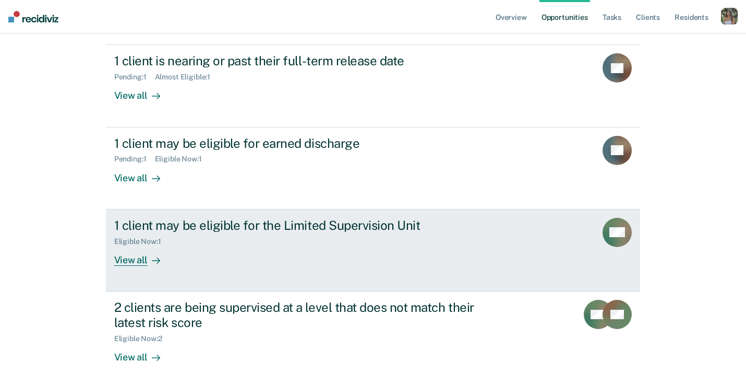
click at [203, 238] on div "Eligible Now : 1" at bounding box center [297, 239] width 366 height 13
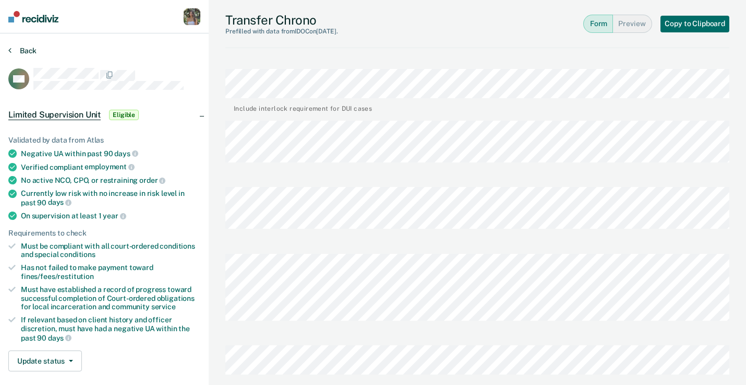
click at [11, 50] on icon at bounding box center [9, 50] width 3 height 8
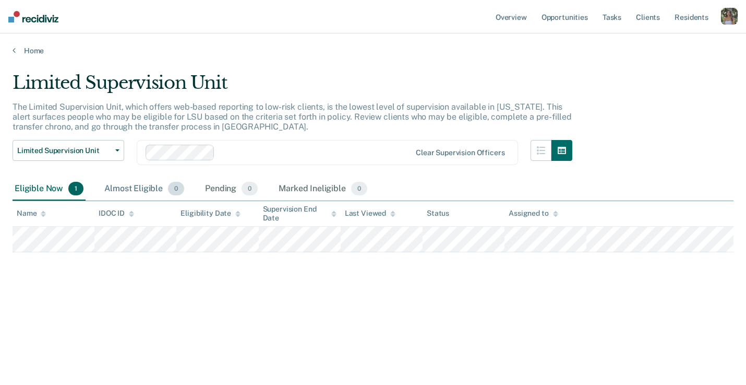
click at [141, 187] on div "Almost Eligible 0" at bounding box center [144, 188] width 84 height 23
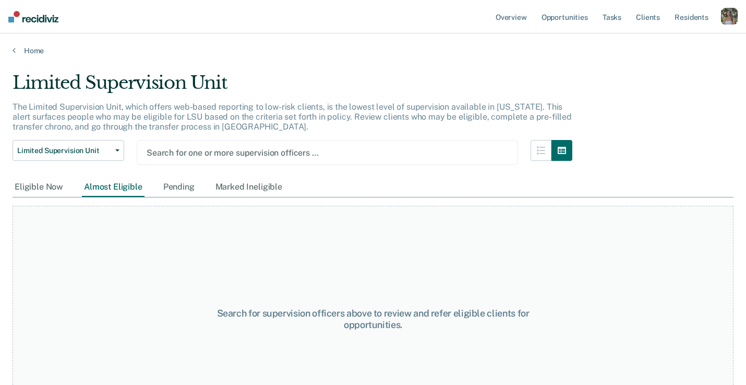
click at [203, 152] on div at bounding box center [328, 153] width 362 height 12
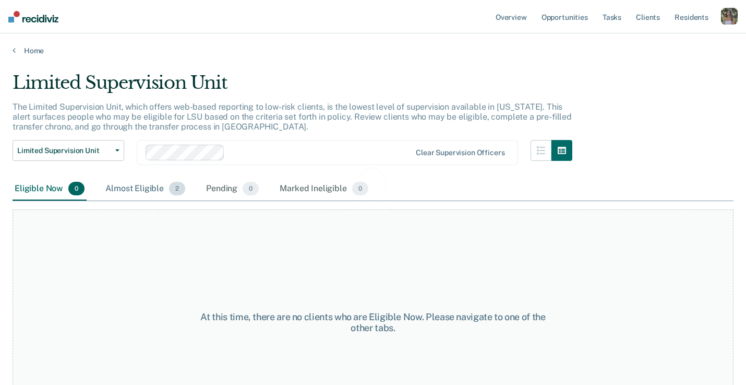
click at [147, 187] on div "Almost Eligible 2" at bounding box center [145, 188] width 84 height 23
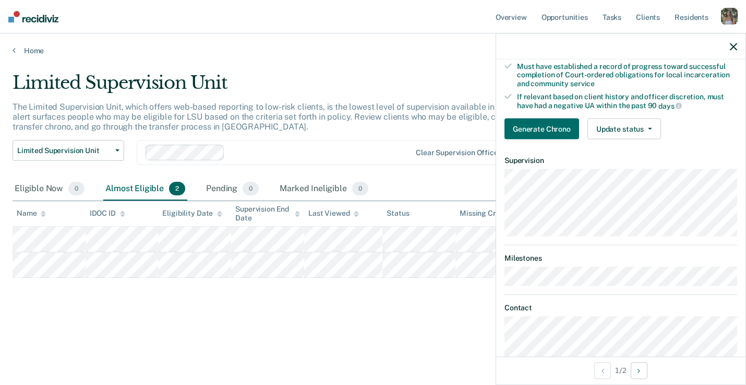
scroll to position [210, 0]
click at [537, 131] on button "Generate Chrono" at bounding box center [542, 128] width 75 height 21
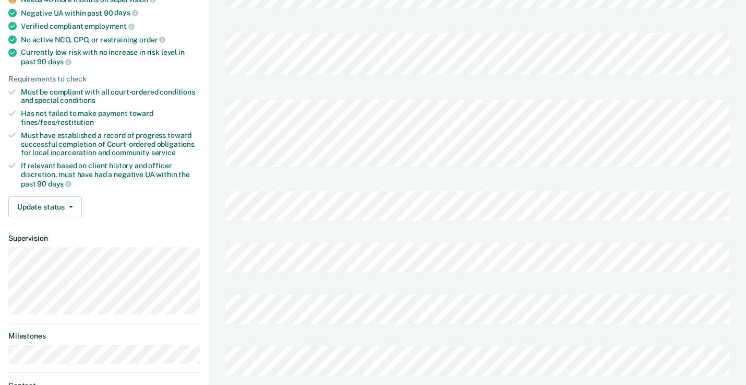
scroll to position [151, 0]
